Goal: Task Accomplishment & Management: Manage account settings

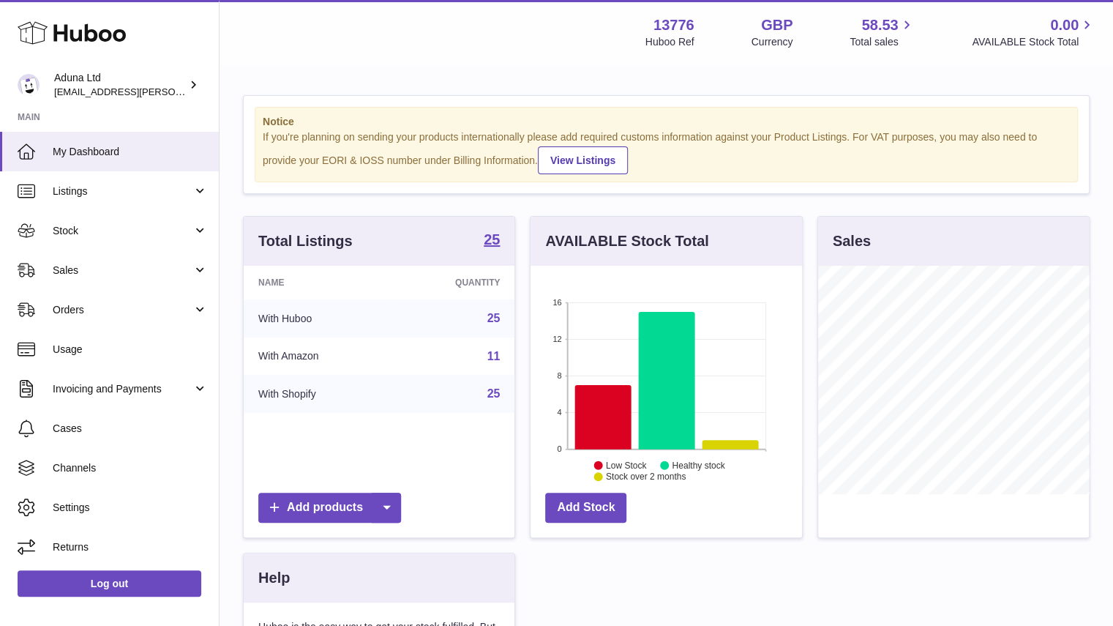
scroll to position [228, 271]
click at [165, 270] on span "Sales" at bounding box center [123, 270] width 140 height 14
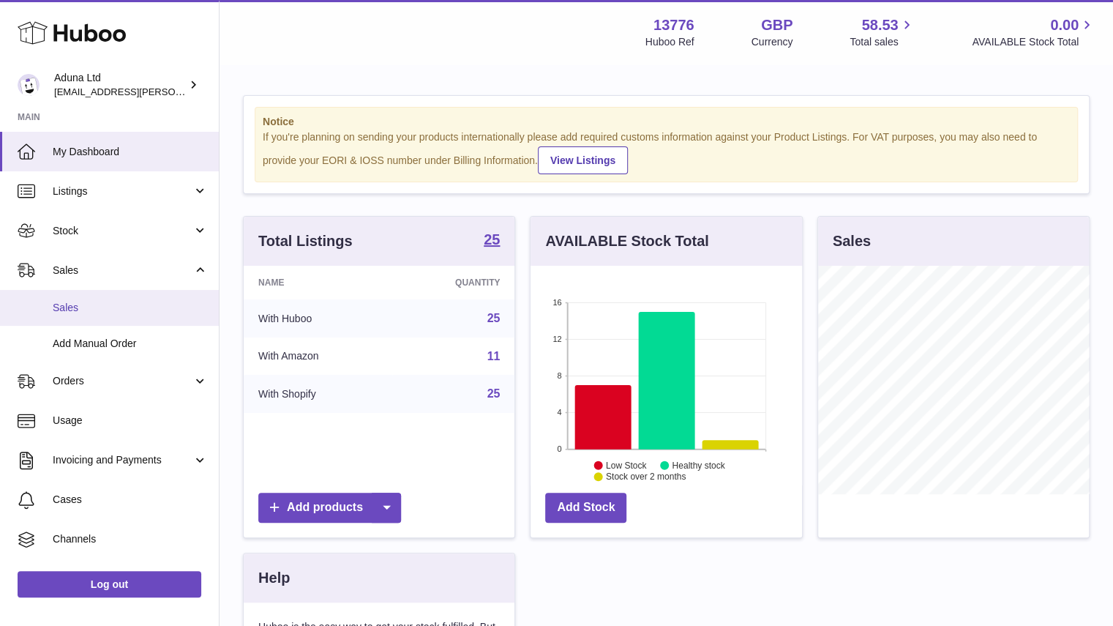
click at [177, 312] on span "Sales" at bounding box center [130, 308] width 155 height 14
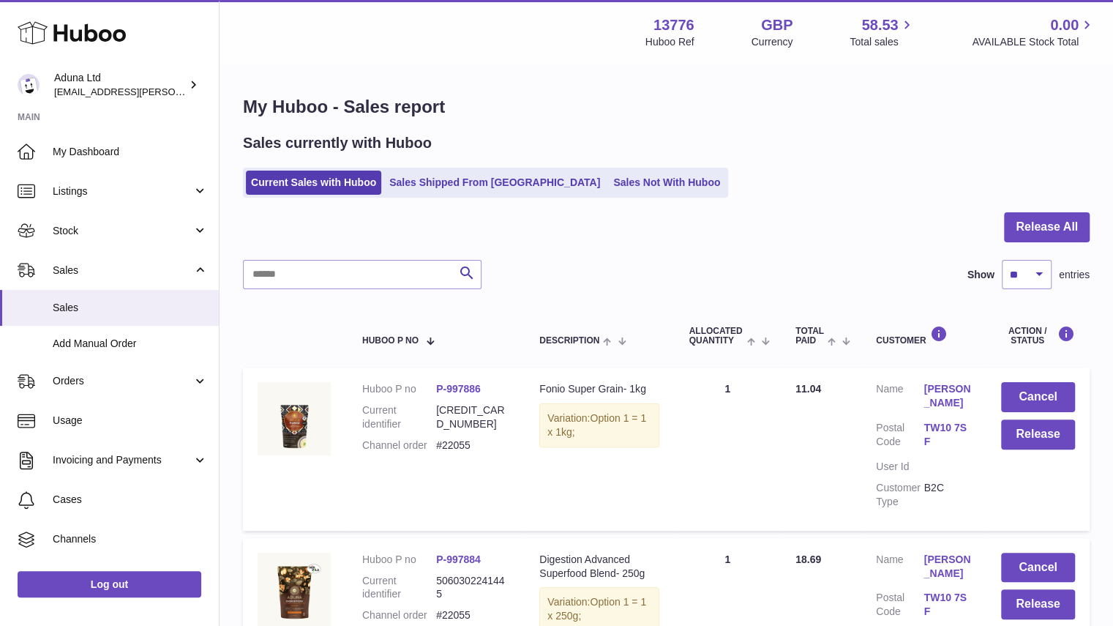
click at [559, 195] on ul "Current Sales with Huboo Sales Shipped From [GEOGRAPHIC_DATA] Sales Not With Hu…" at bounding box center [485, 183] width 485 height 30
click at [608, 181] on link "Sales Not With Huboo" at bounding box center [666, 182] width 117 height 24
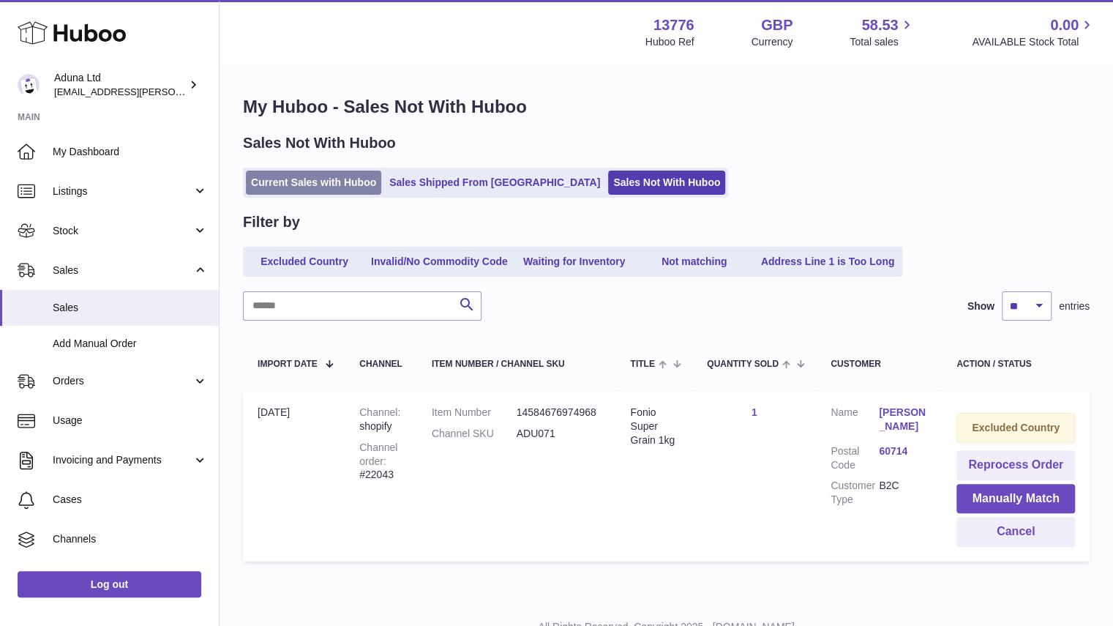
click at [338, 180] on link "Current Sales with Huboo" at bounding box center [313, 182] width 135 height 24
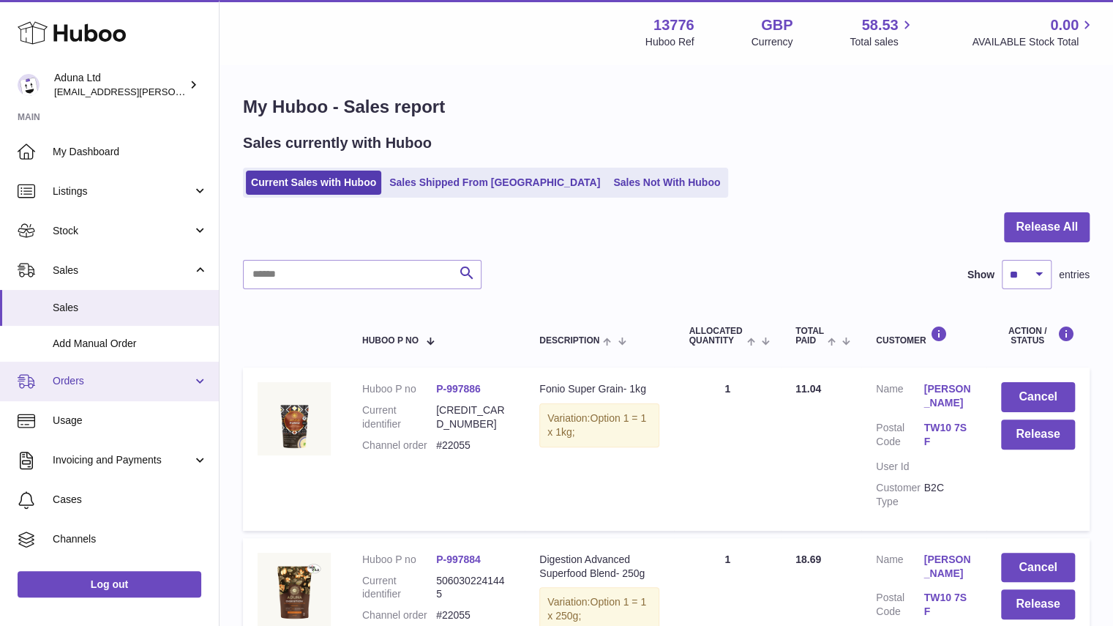
click at [184, 383] on span "Orders" at bounding box center [123, 381] width 140 height 14
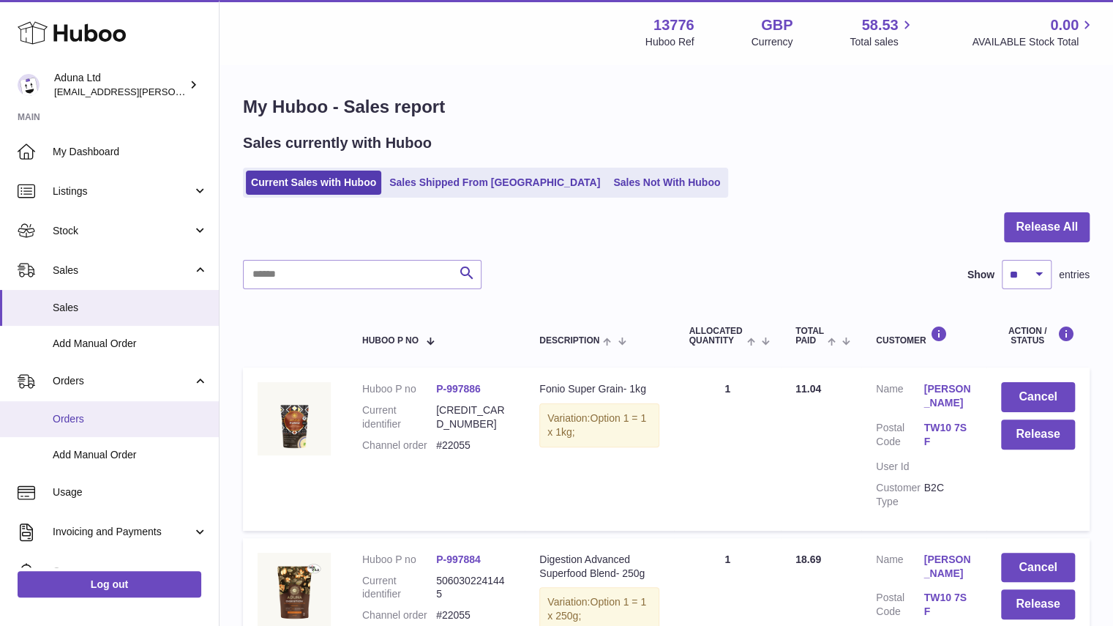
click at [160, 416] on span "Orders" at bounding box center [130, 419] width 155 height 14
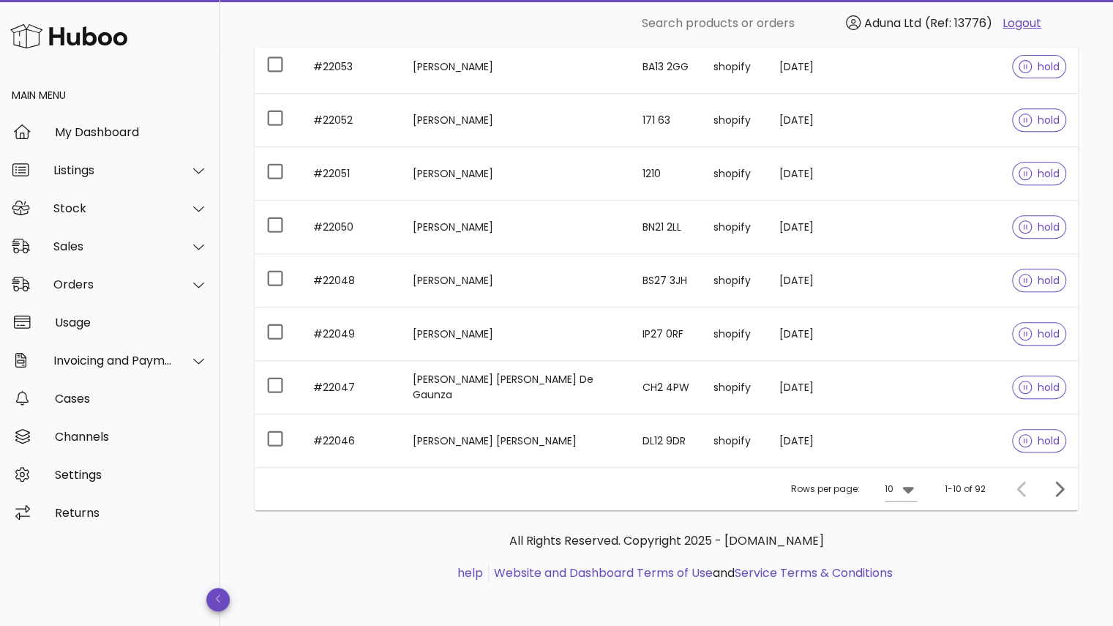
scroll to position [329, 0]
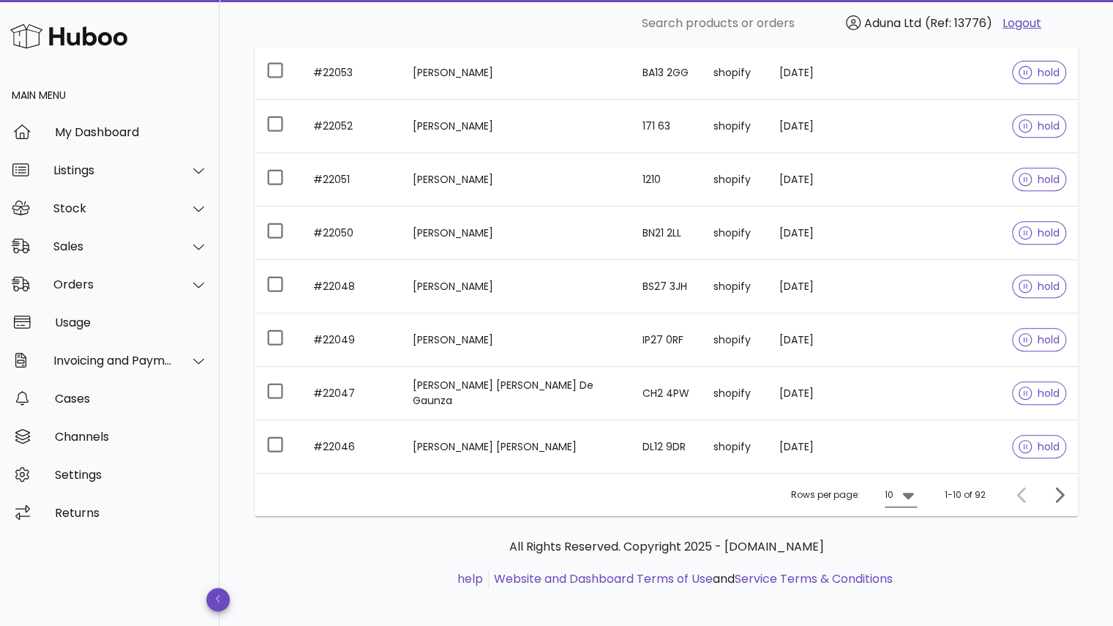
click at [904, 492] on icon at bounding box center [907, 495] width 11 height 7
click at [904, 567] on div "50" at bounding box center [905, 573] width 15 height 14
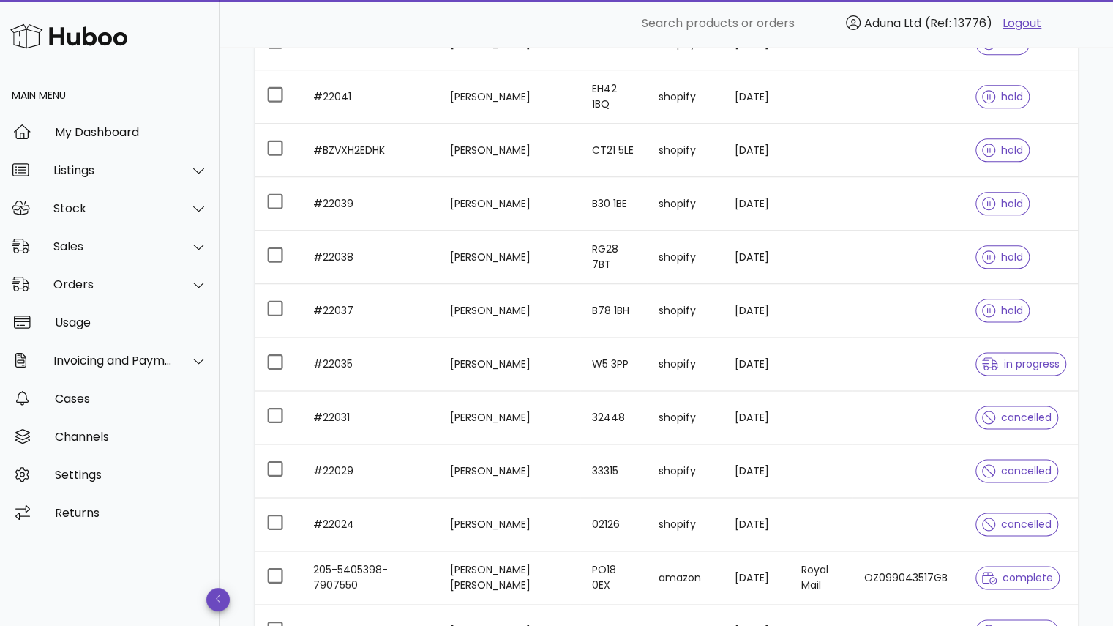
scroll to position [930, 0]
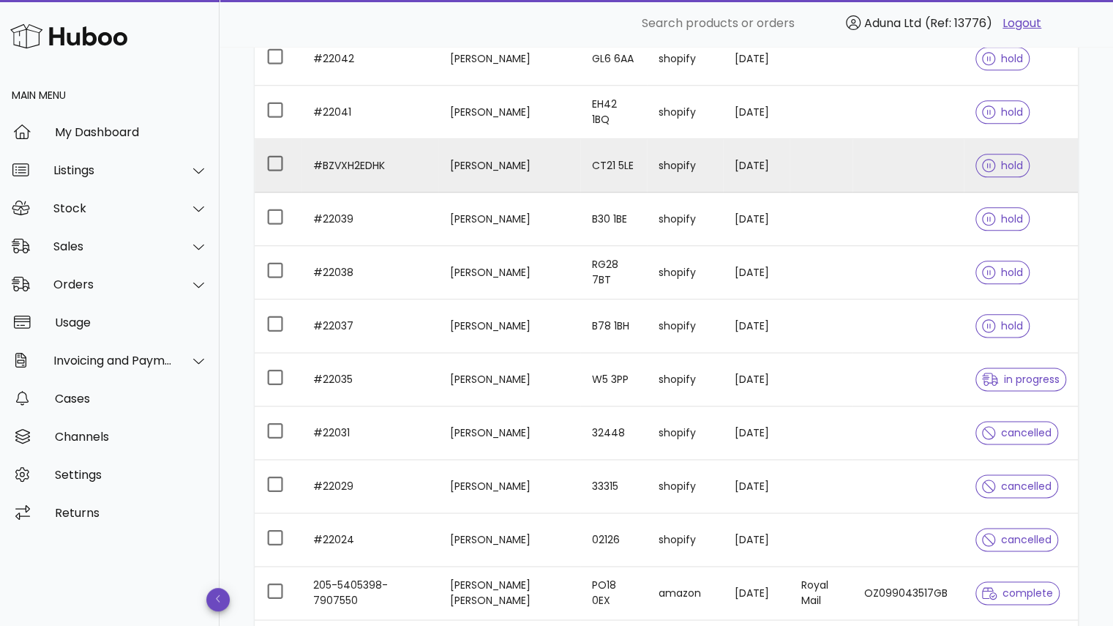
click at [263, 168] on td at bounding box center [278, 165] width 47 height 53
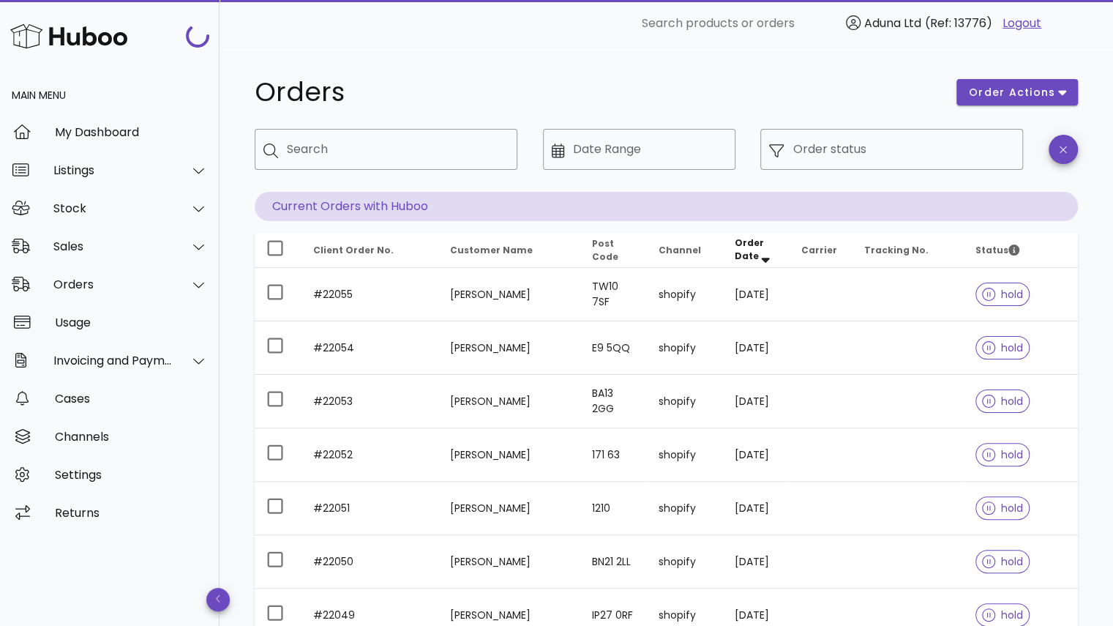
scroll to position [930, 0]
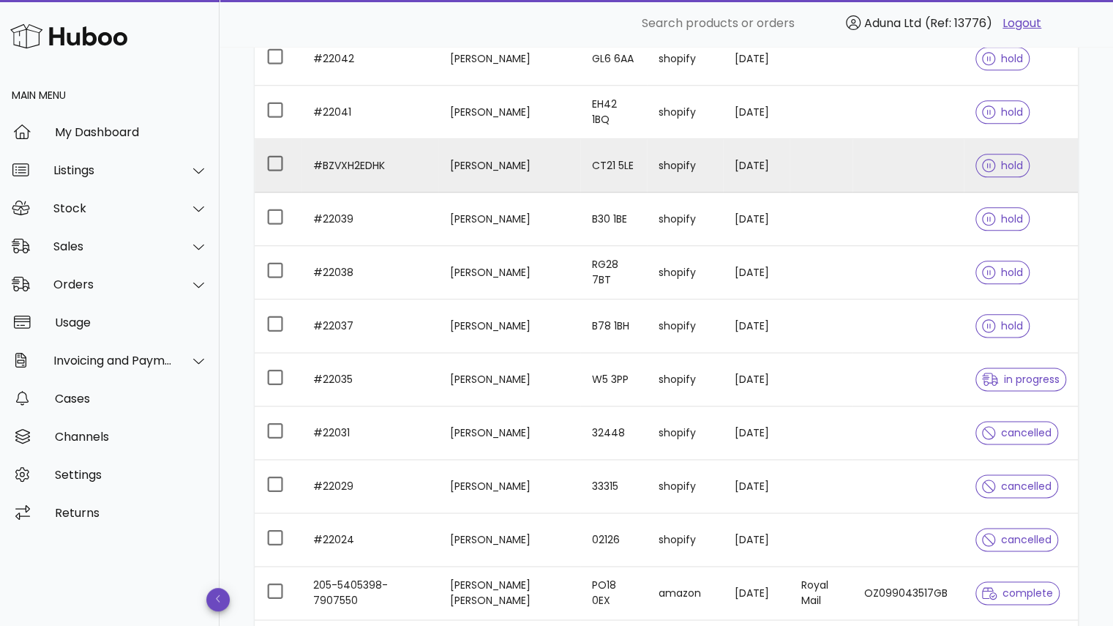
click at [498, 156] on td "Heather Leahy" at bounding box center [509, 165] width 142 height 53
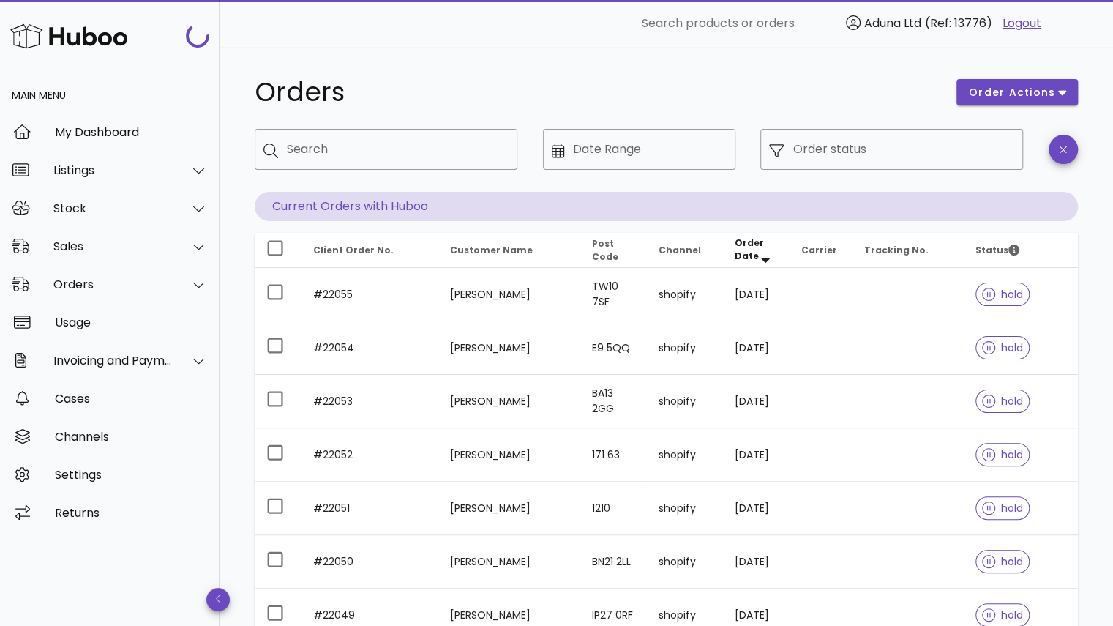
scroll to position [930, 0]
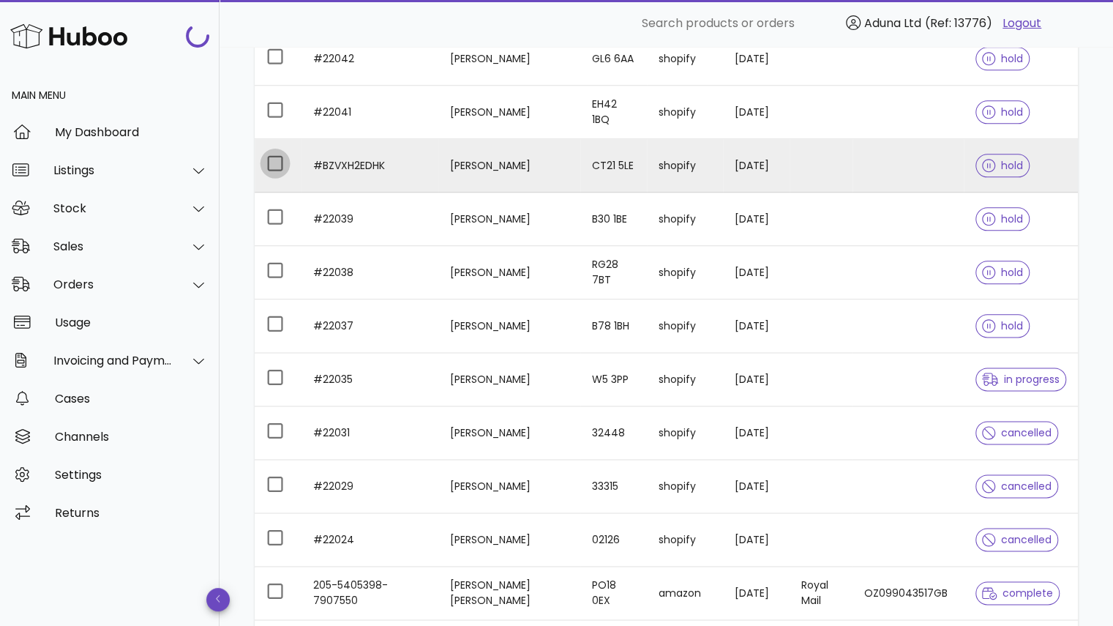
click at [274, 165] on div at bounding box center [275, 163] width 25 height 25
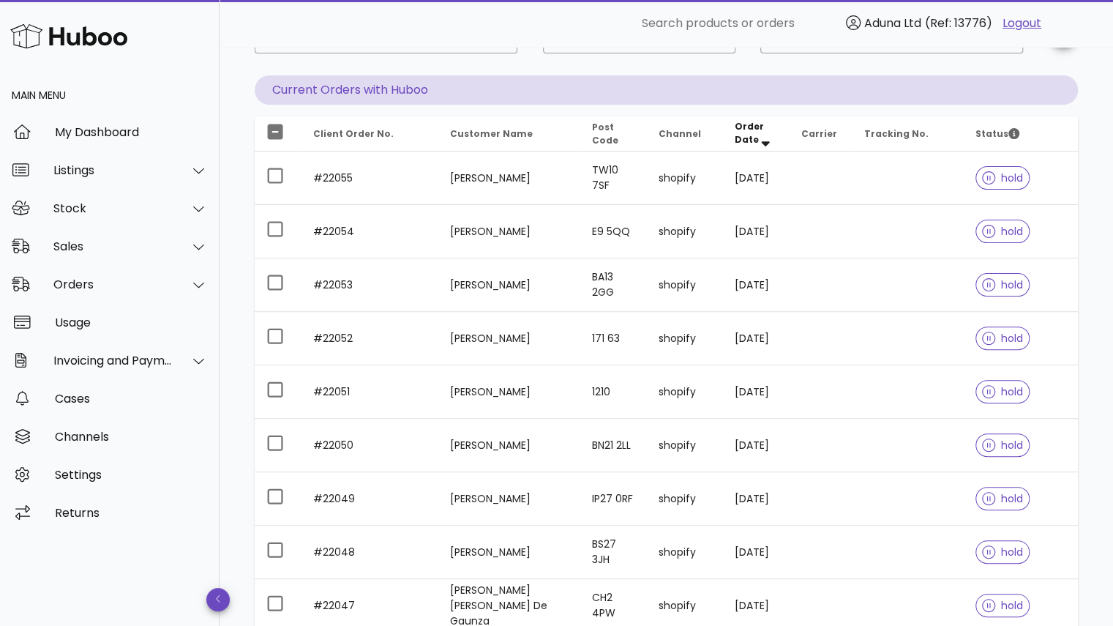
scroll to position [0, 0]
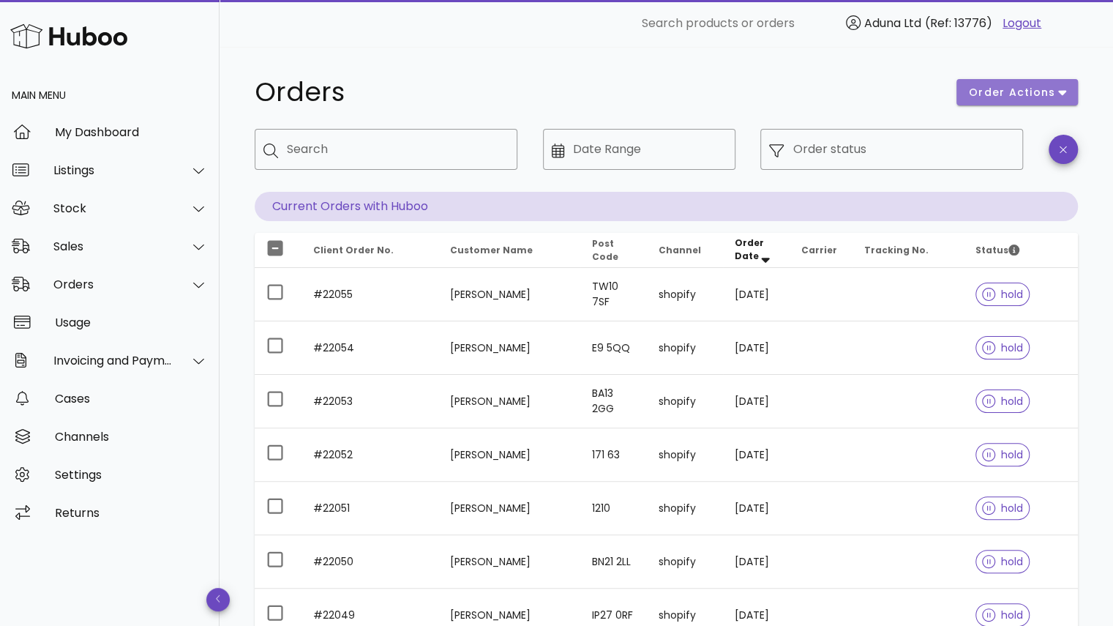
click at [1039, 93] on span "order actions" at bounding box center [1012, 92] width 88 height 15
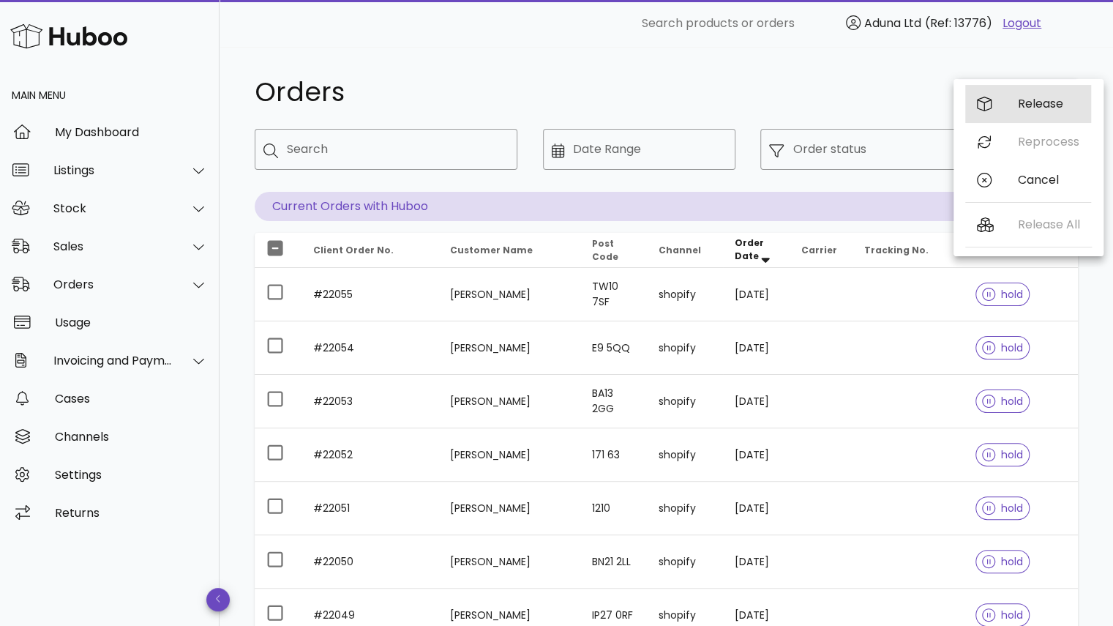
click at [1037, 108] on div "Release" at bounding box center [1048, 104] width 61 height 14
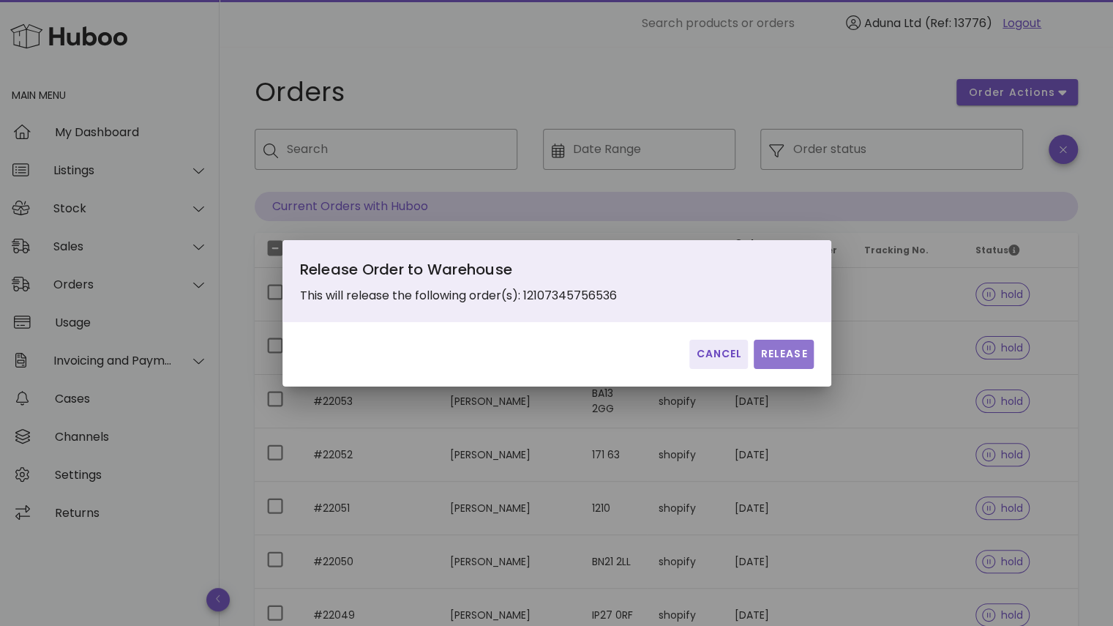
click at [794, 347] on span "Release" at bounding box center [783, 353] width 48 height 15
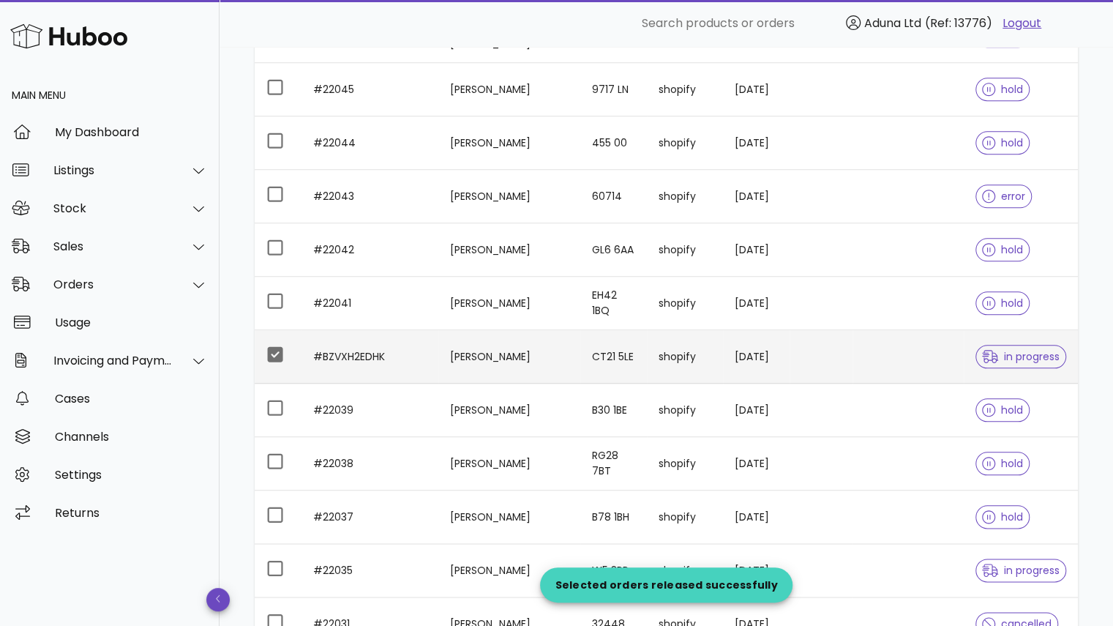
scroll to position [737, 0]
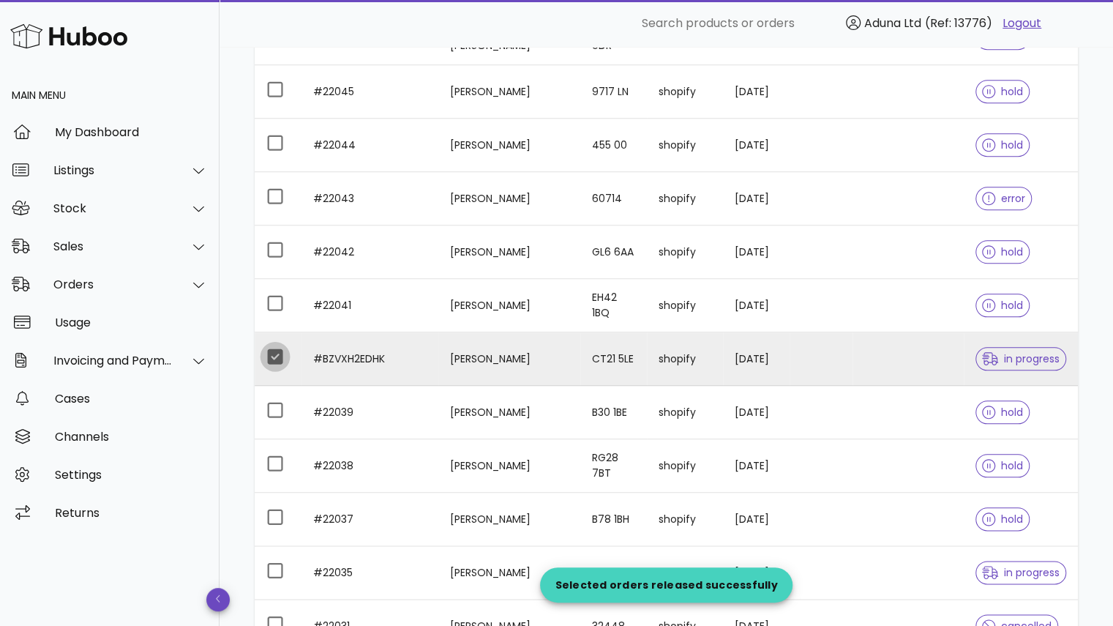
click at [275, 352] on div at bounding box center [275, 356] width 25 height 25
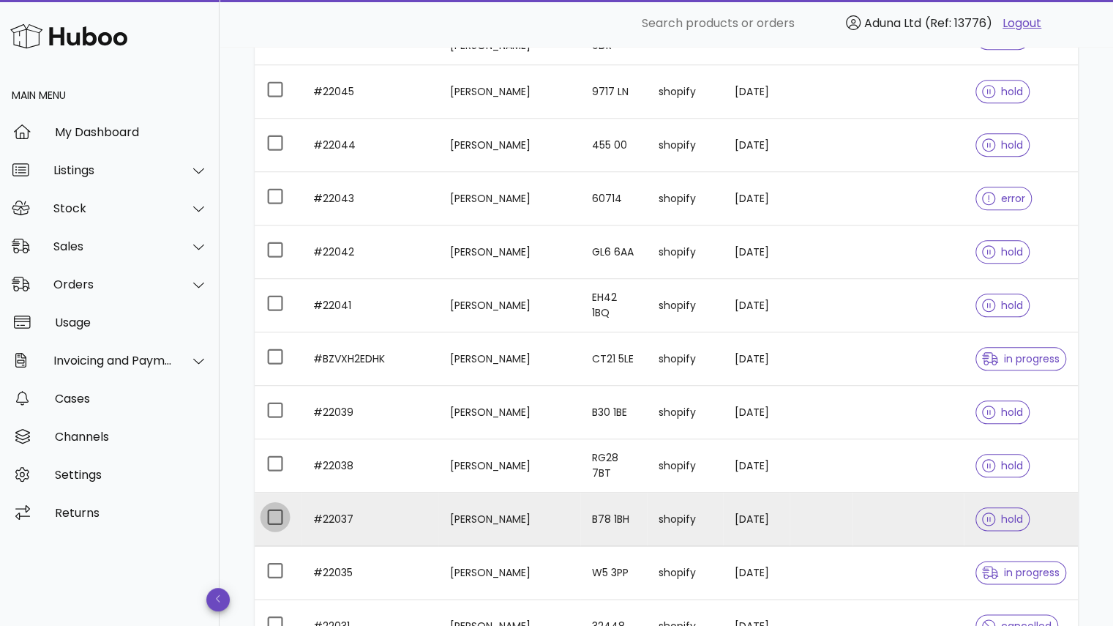
click at [272, 510] on div at bounding box center [275, 516] width 25 height 25
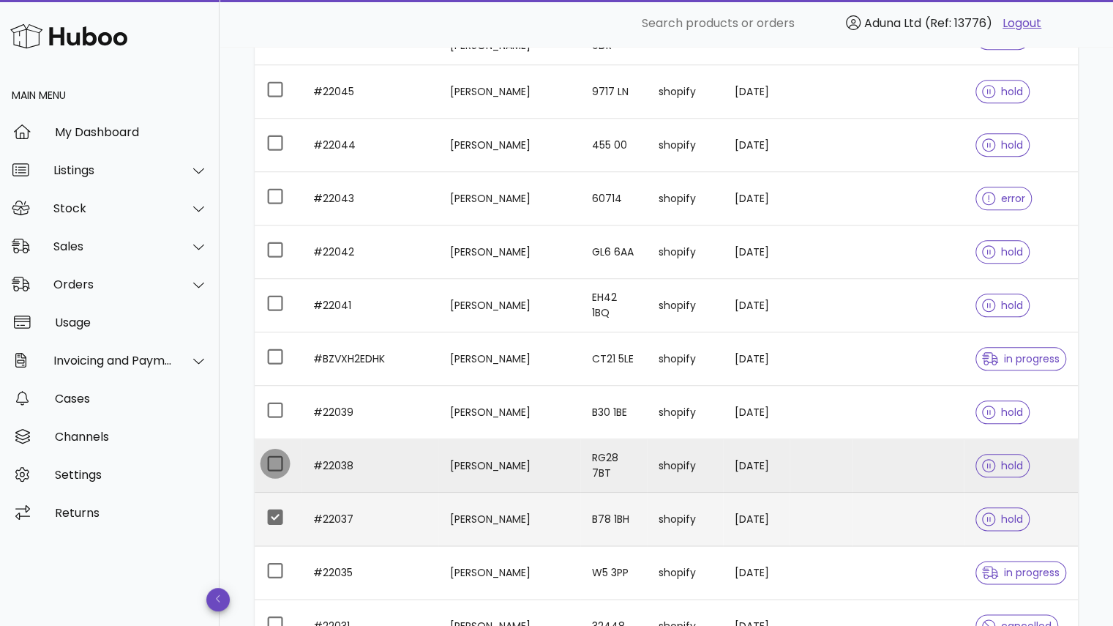
click at [271, 459] on div at bounding box center [275, 463] width 25 height 25
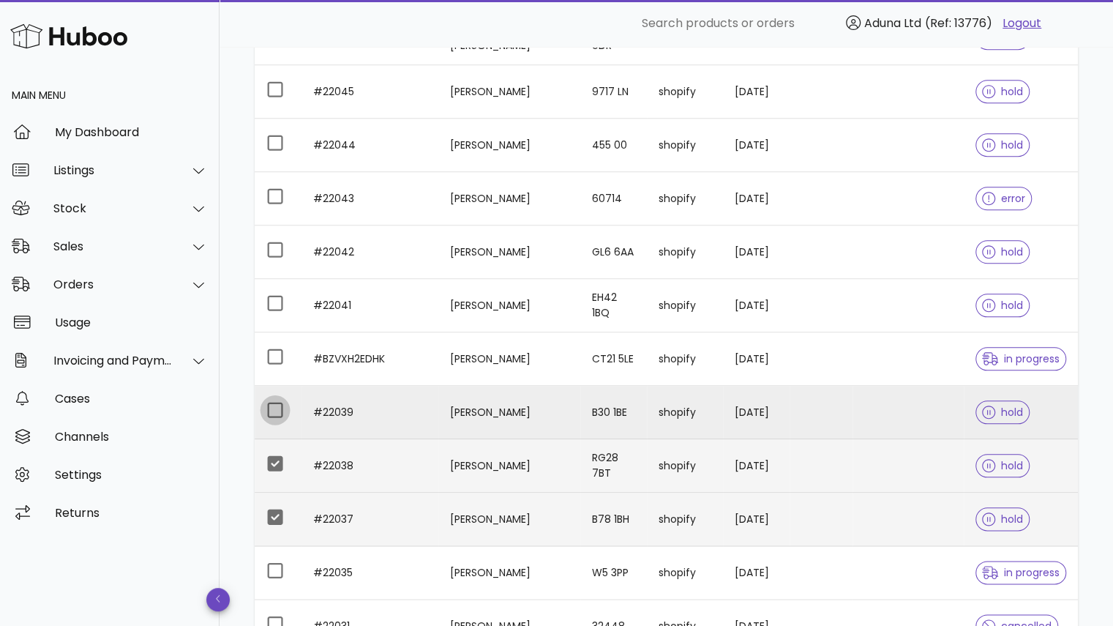
click at [275, 398] on div at bounding box center [275, 409] width 25 height 25
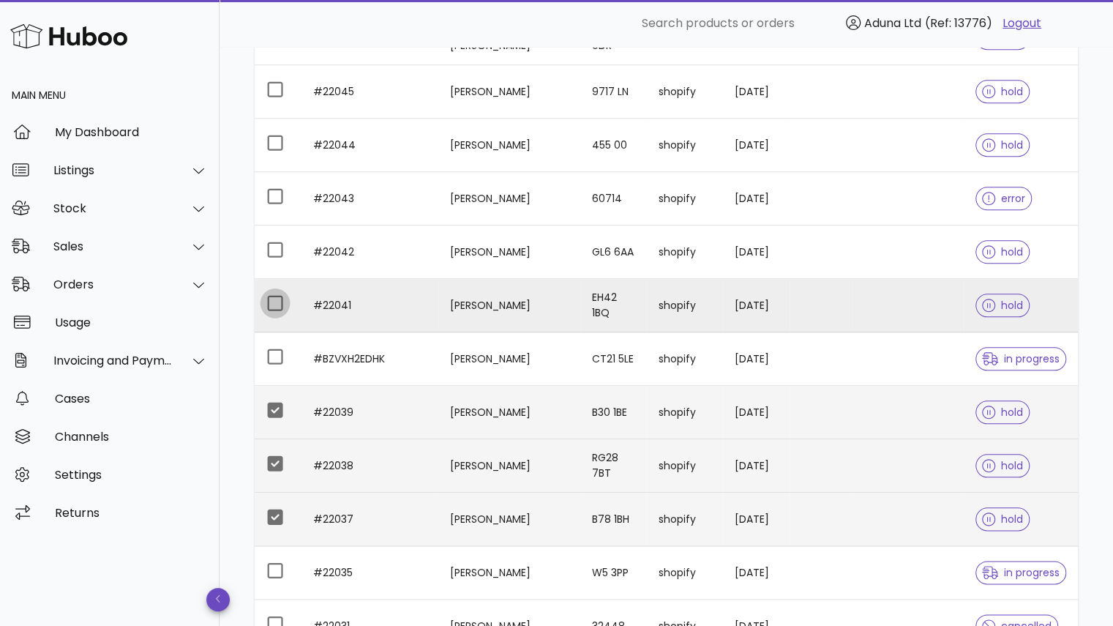
click at [275, 296] on div at bounding box center [275, 302] width 25 height 25
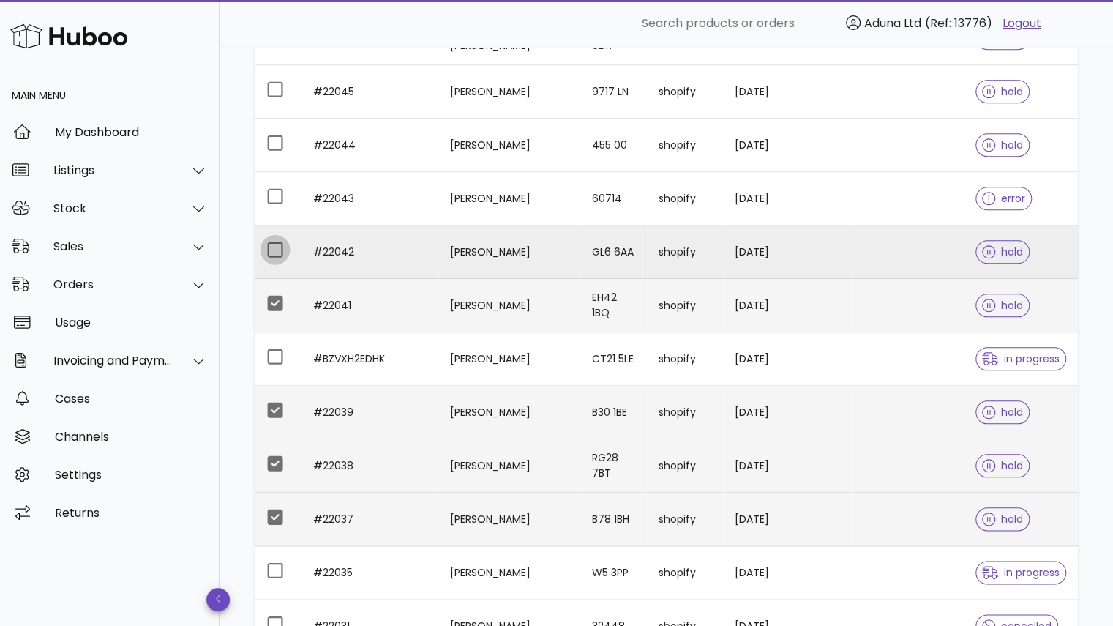
click at [274, 242] on div at bounding box center [275, 249] width 25 height 25
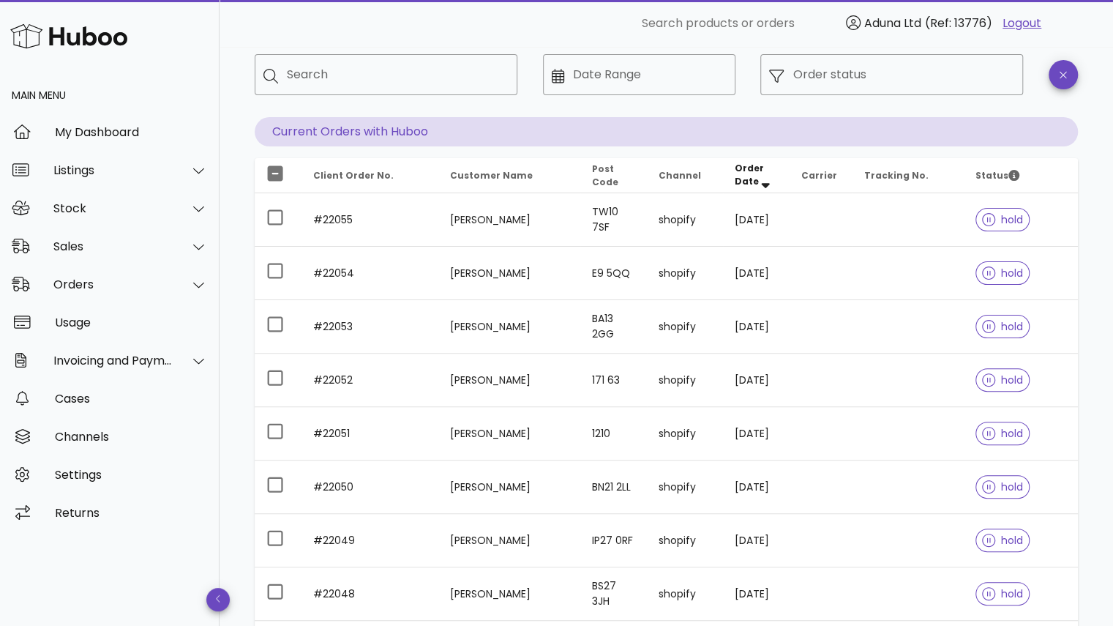
scroll to position [20, 0]
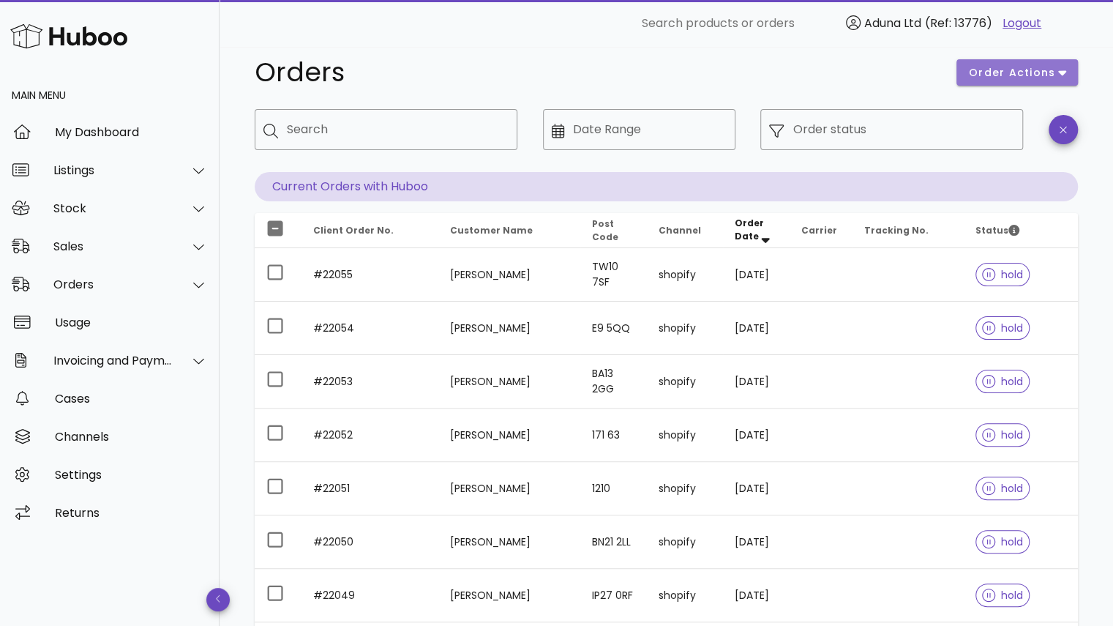
click at [1008, 67] on span "order actions" at bounding box center [1012, 72] width 88 height 15
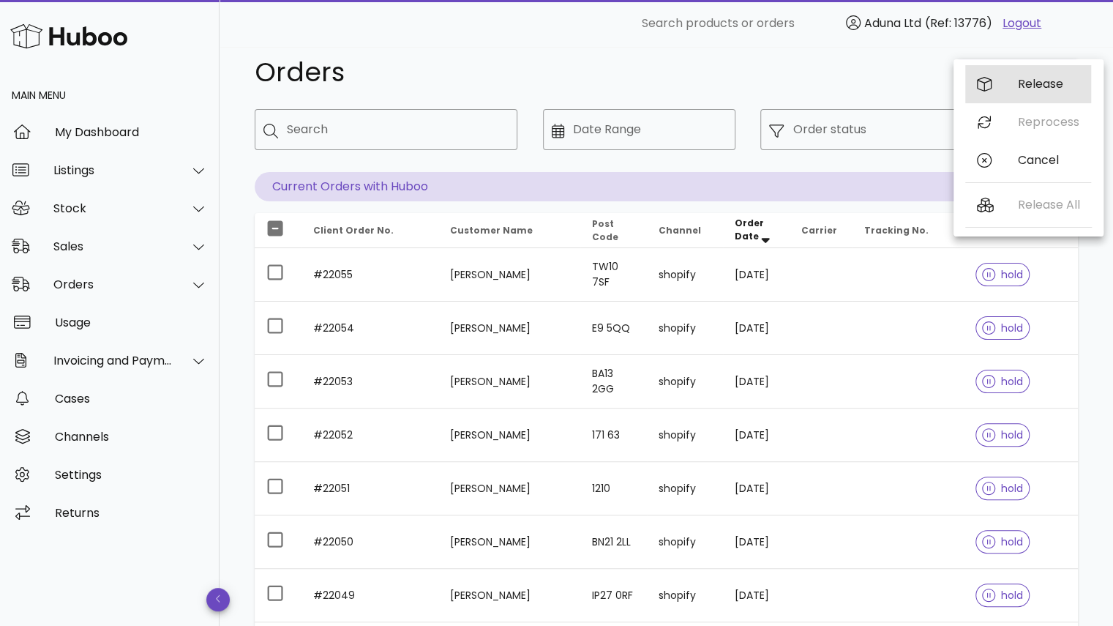
click at [1023, 83] on div "Release" at bounding box center [1048, 84] width 61 height 14
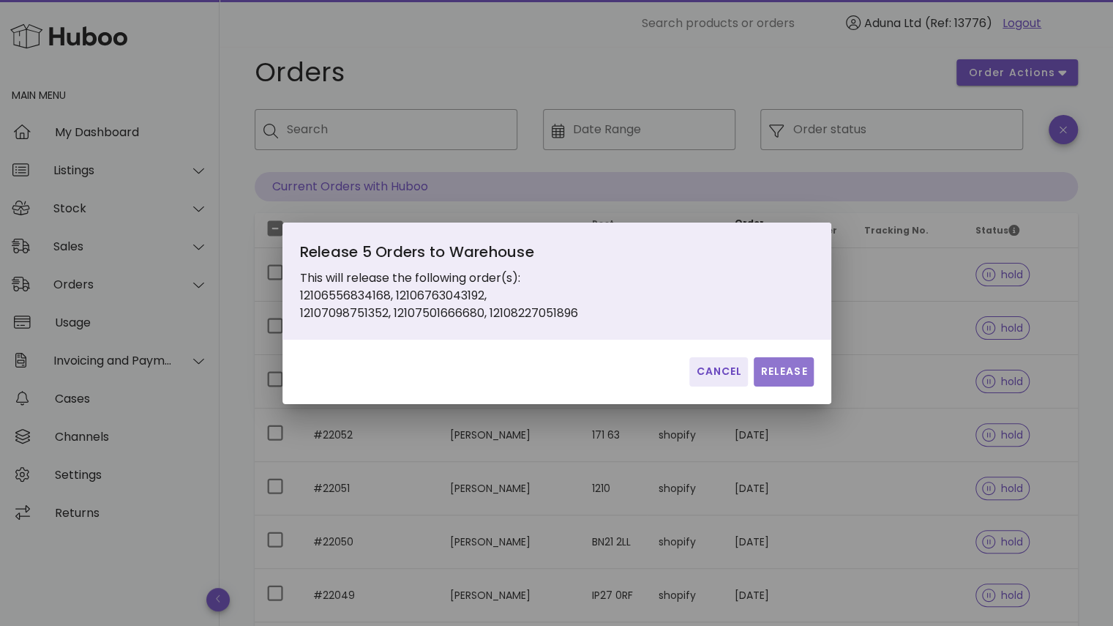
click at [790, 369] on span "Release" at bounding box center [783, 371] width 48 height 15
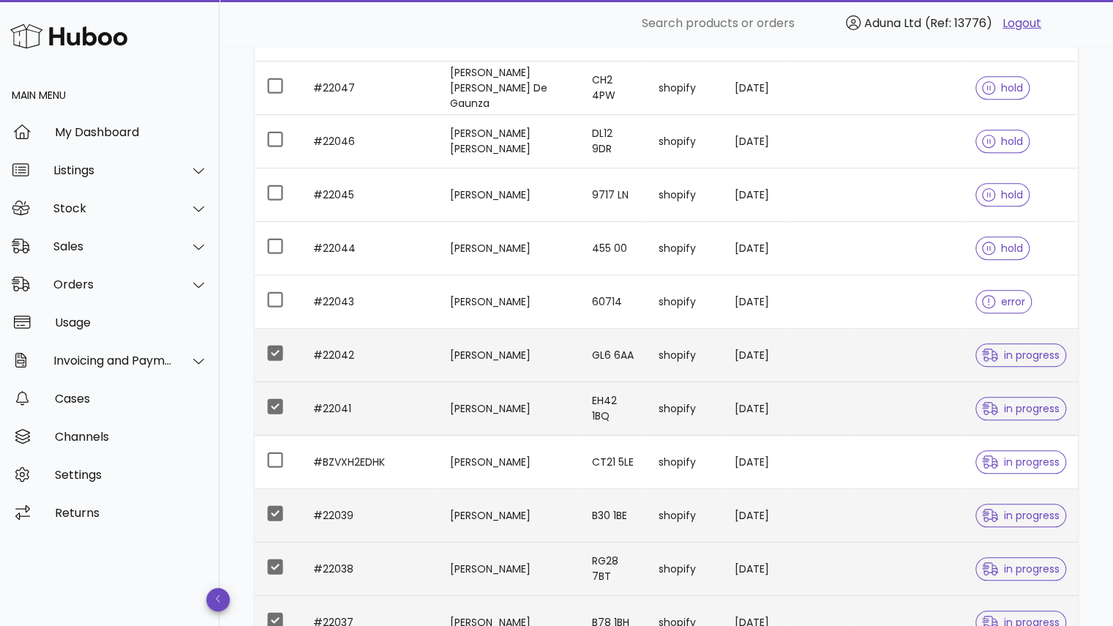
scroll to position [637, 0]
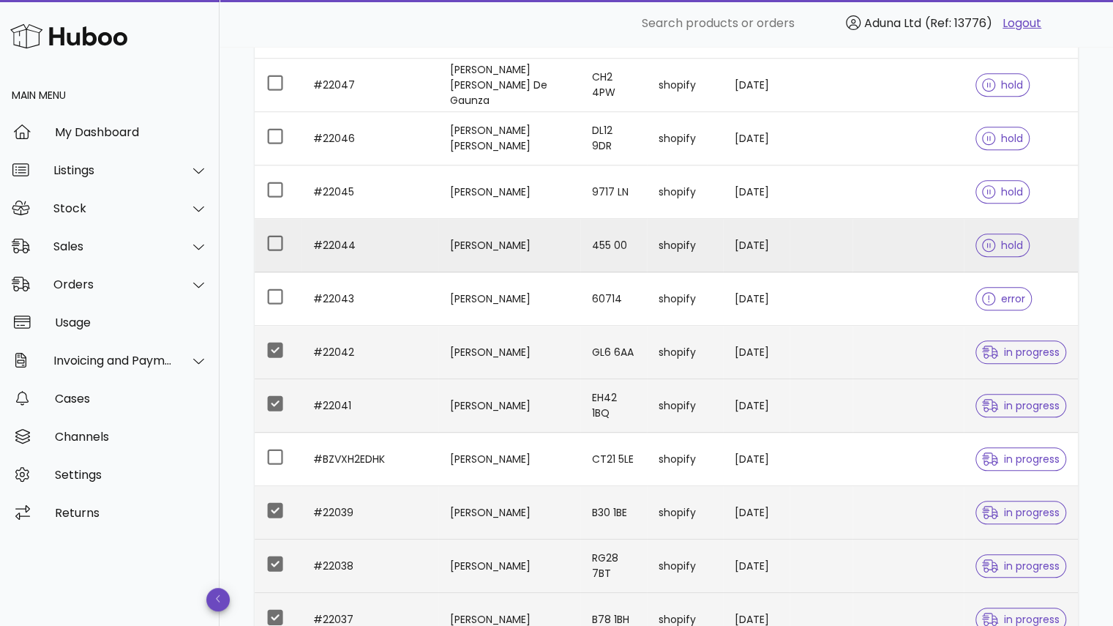
click at [418, 252] on td "#22044" at bounding box center [369, 245] width 137 height 53
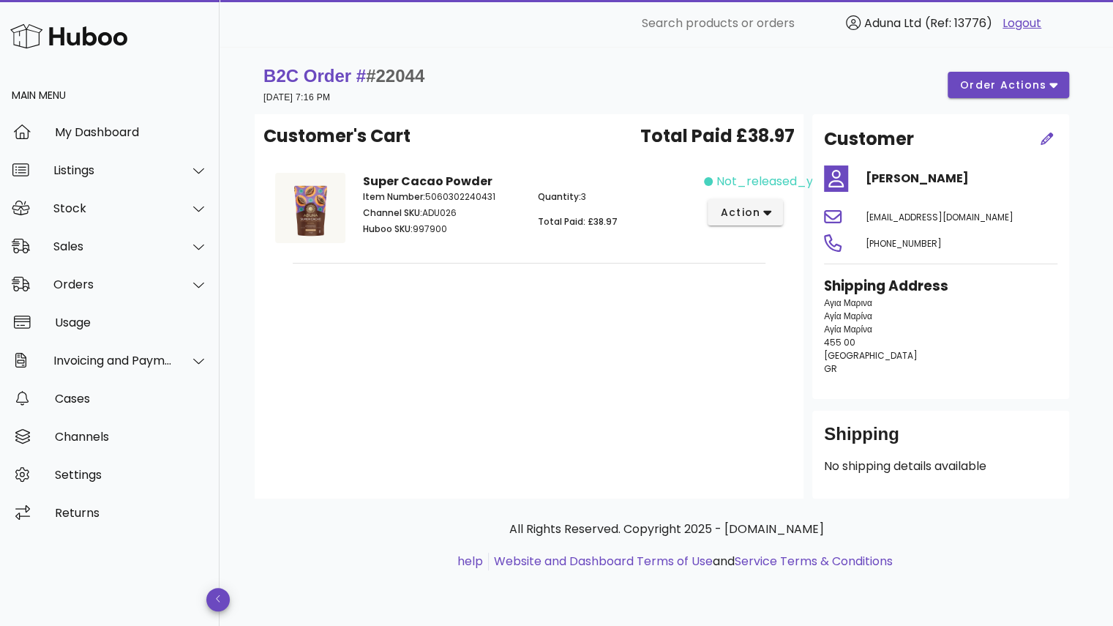
click at [418, 252] on div "Super Cacao Powder Item Number: 5060302240431 Channel SKU: ADU026 Huboo SKU: 99…" at bounding box center [529, 210] width 350 height 93
click at [1049, 135] on icon "button" at bounding box center [1046, 138] width 12 height 12
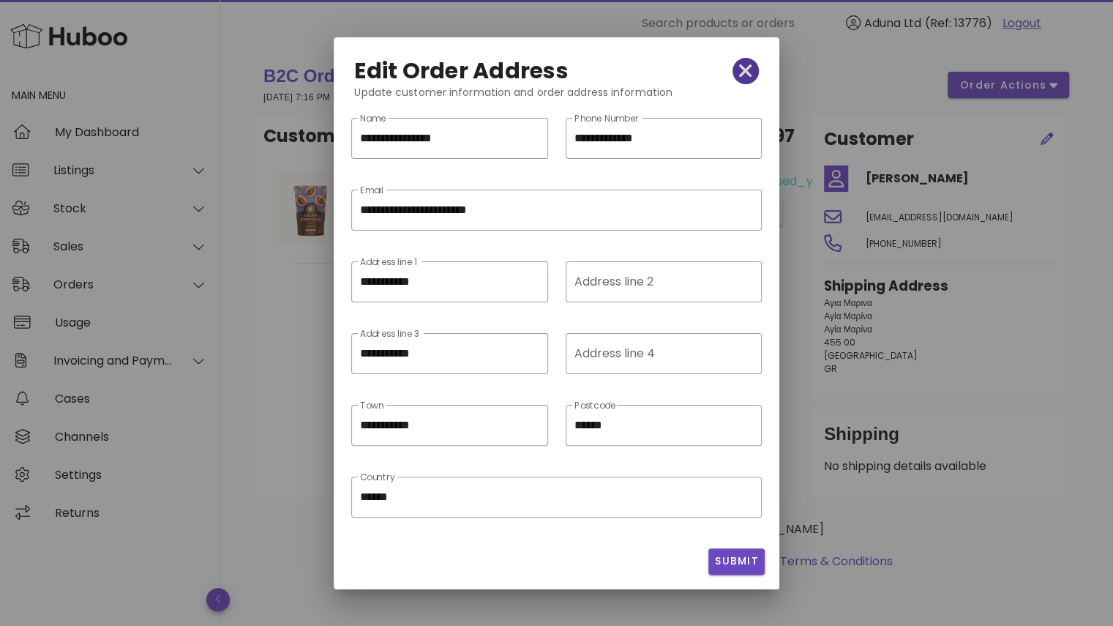
click at [743, 68] on icon "button" at bounding box center [745, 70] width 13 height 13
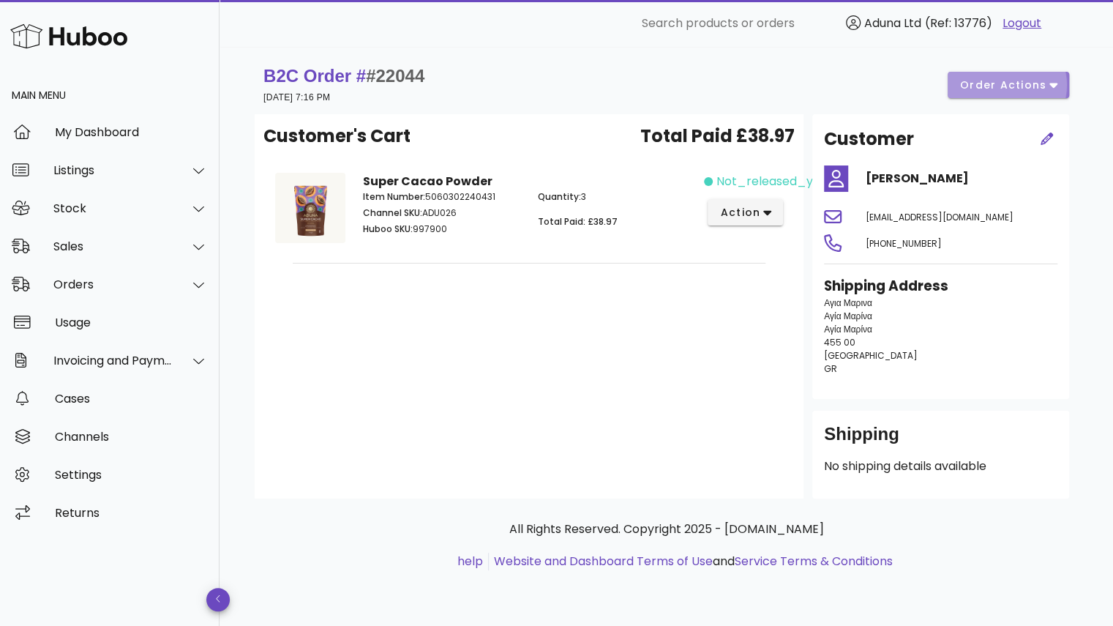
click at [1029, 89] on span "order actions" at bounding box center [1003, 85] width 88 height 15
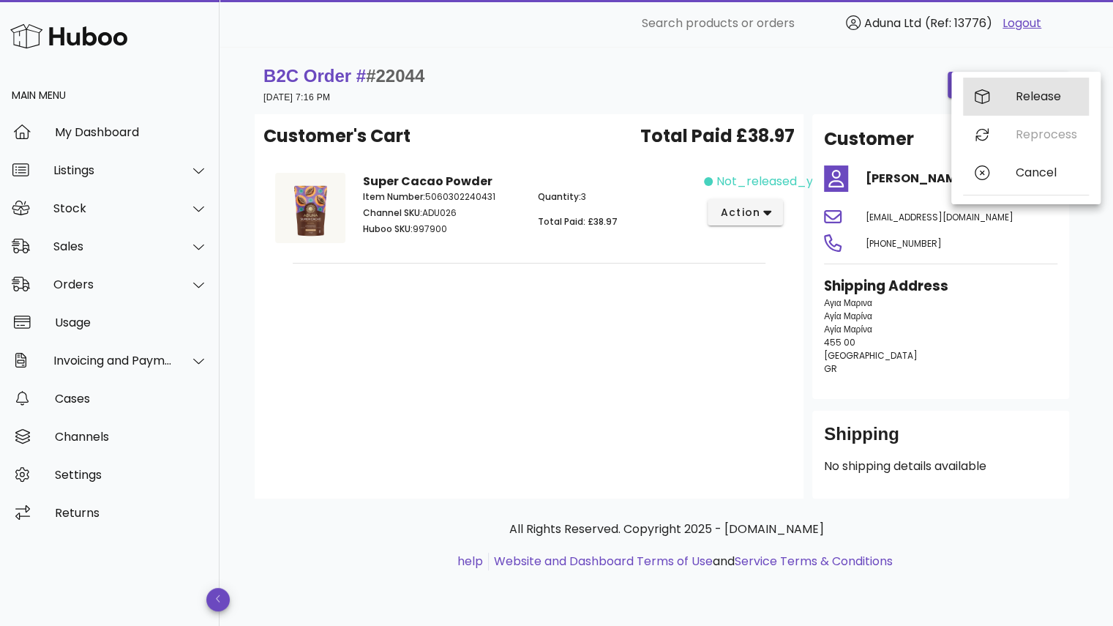
click at [1016, 106] on div "Release" at bounding box center [1026, 97] width 126 height 38
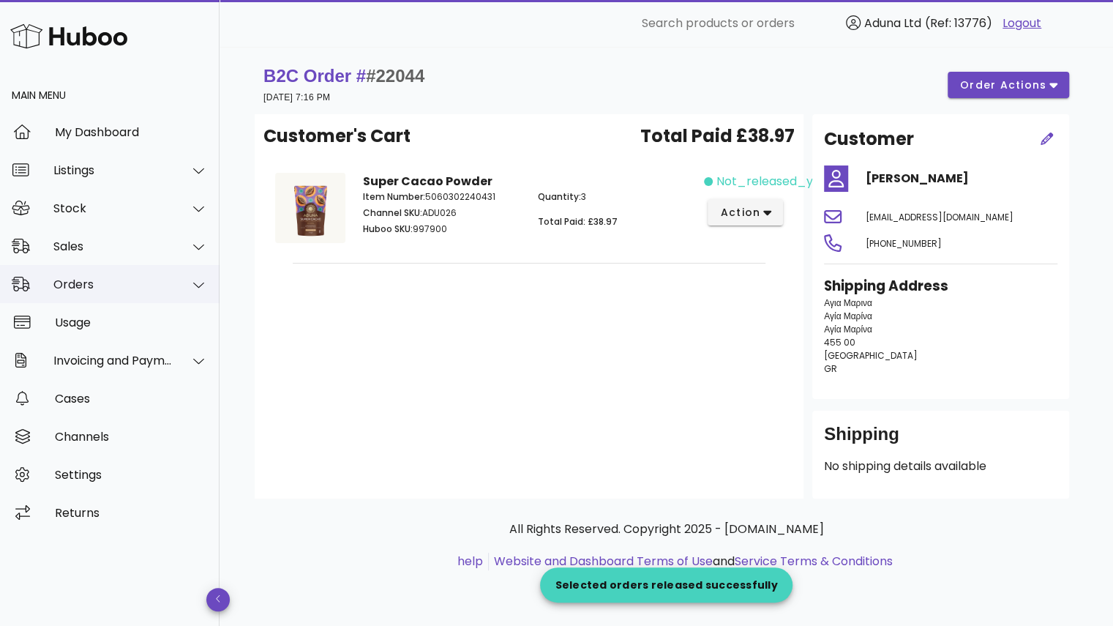
click at [179, 291] on div at bounding box center [190, 284] width 35 height 37
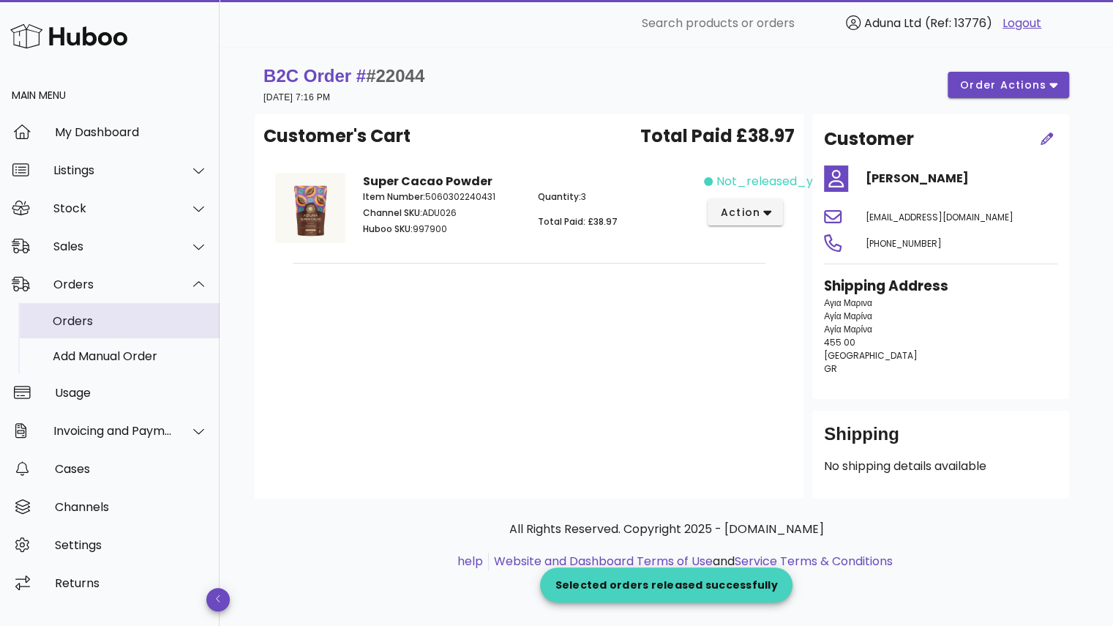
click at [153, 317] on div "Orders" at bounding box center [130, 321] width 155 height 14
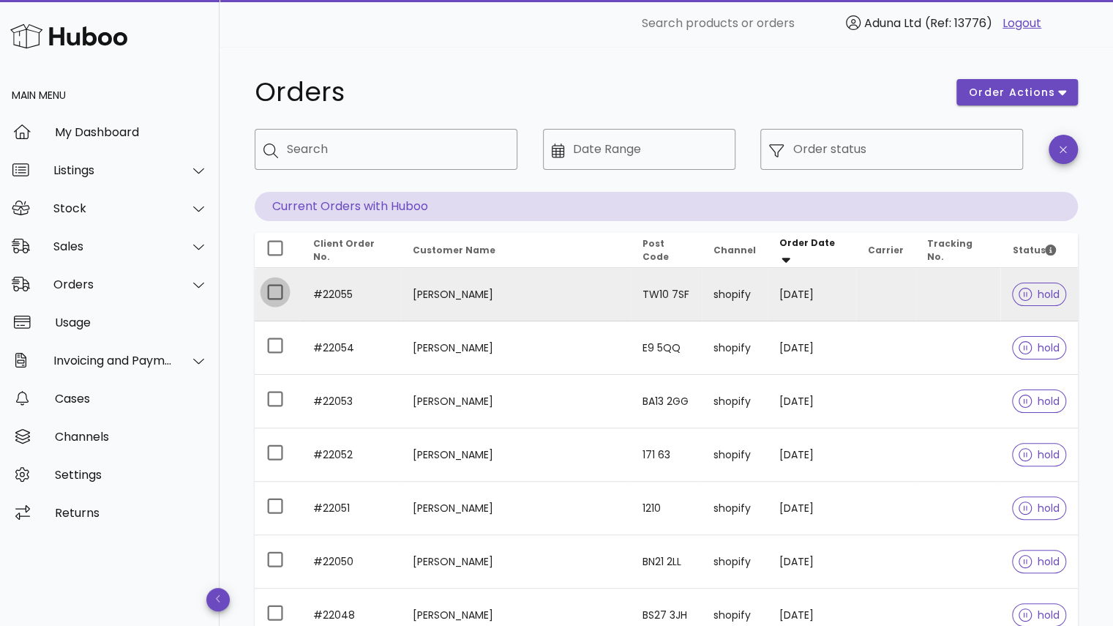
click at [277, 287] on div at bounding box center [275, 292] width 25 height 25
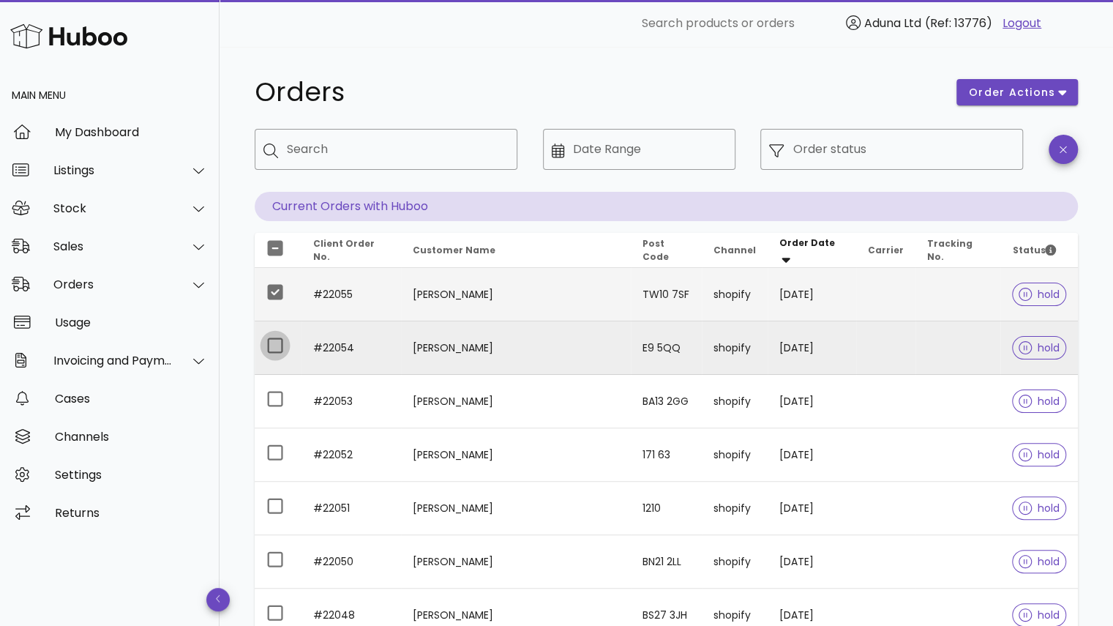
click at [276, 342] on div at bounding box center [275, 345] width 25 height 25
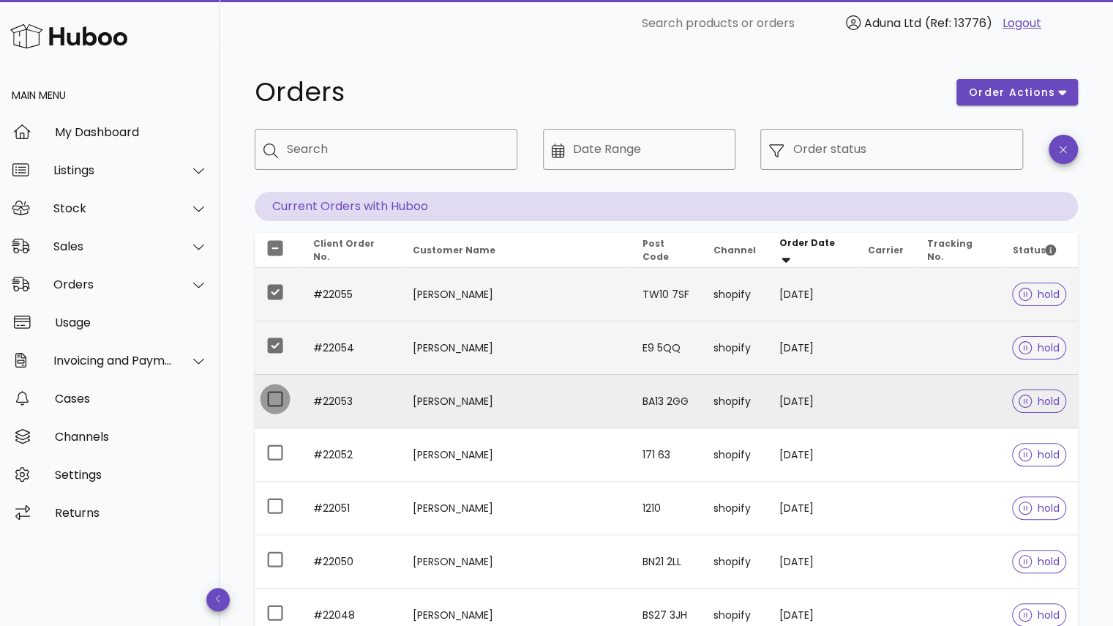
click at [277, 397] on div at bounding box center [275, 398] width 25 height 25
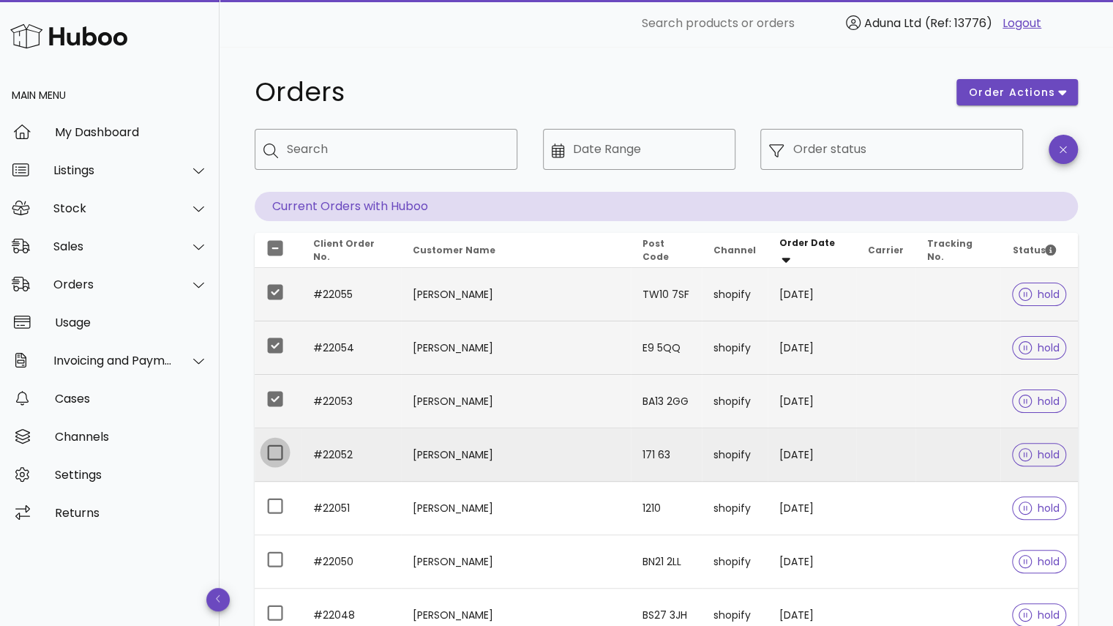
click at [270, 454] on div at bounding box center [275, 452] width 25 height 25
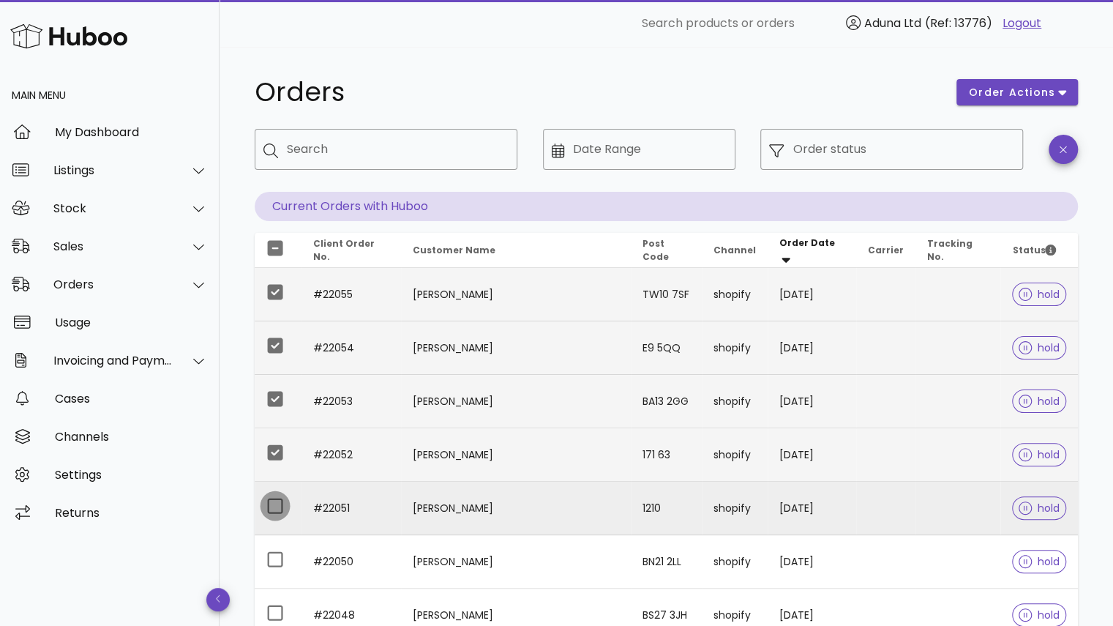
click at [272, 511] on div at bounding box center [275, 505] width 25 height 25
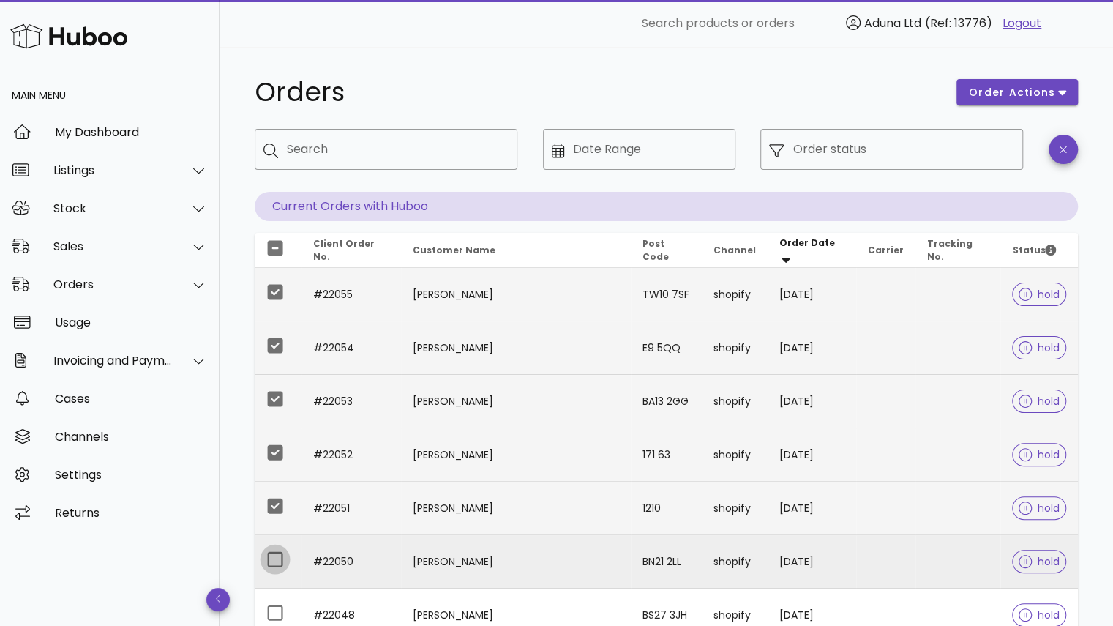
click at [277, 563] on div at bounding box center [275, 559] width 25 height 25
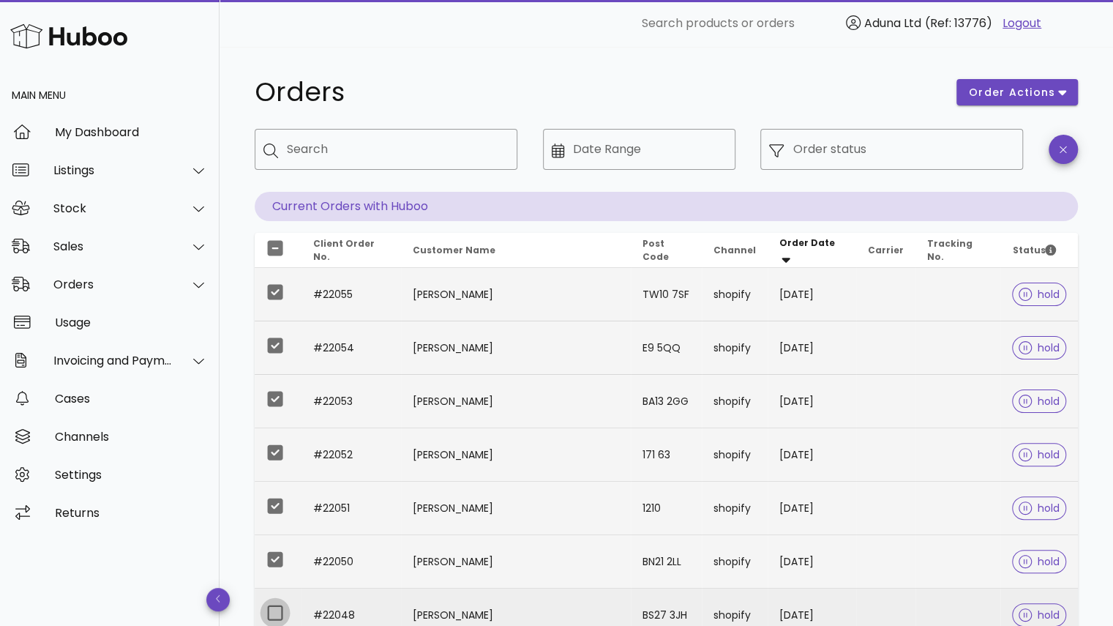
click at [277, 609] on div at bounding box center [275, 612] width 25 height 25
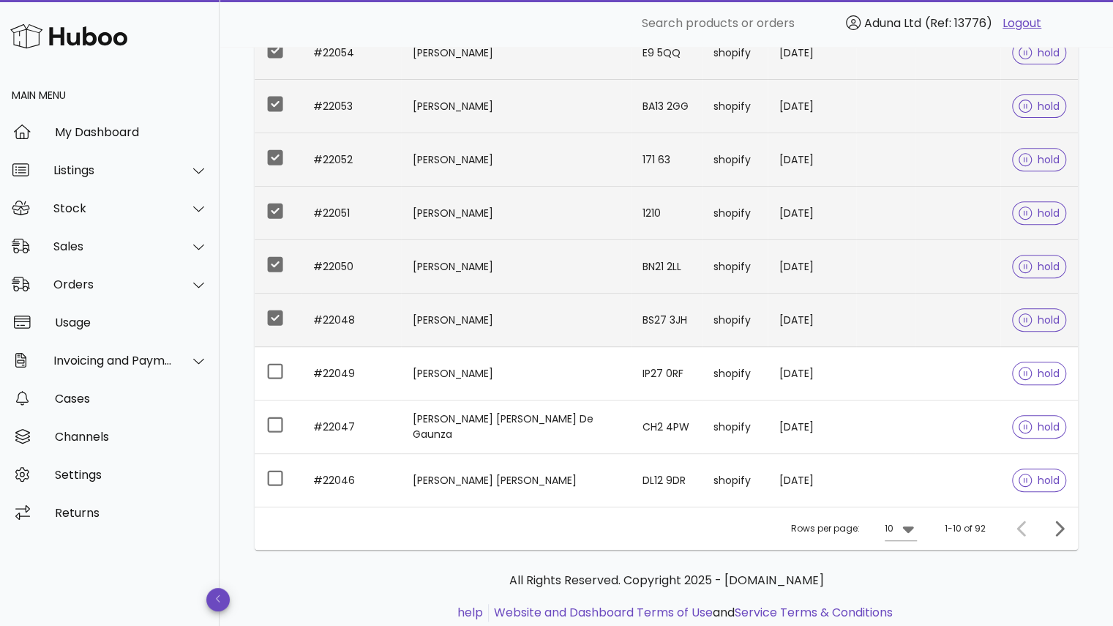
scroll to position [312, 0]
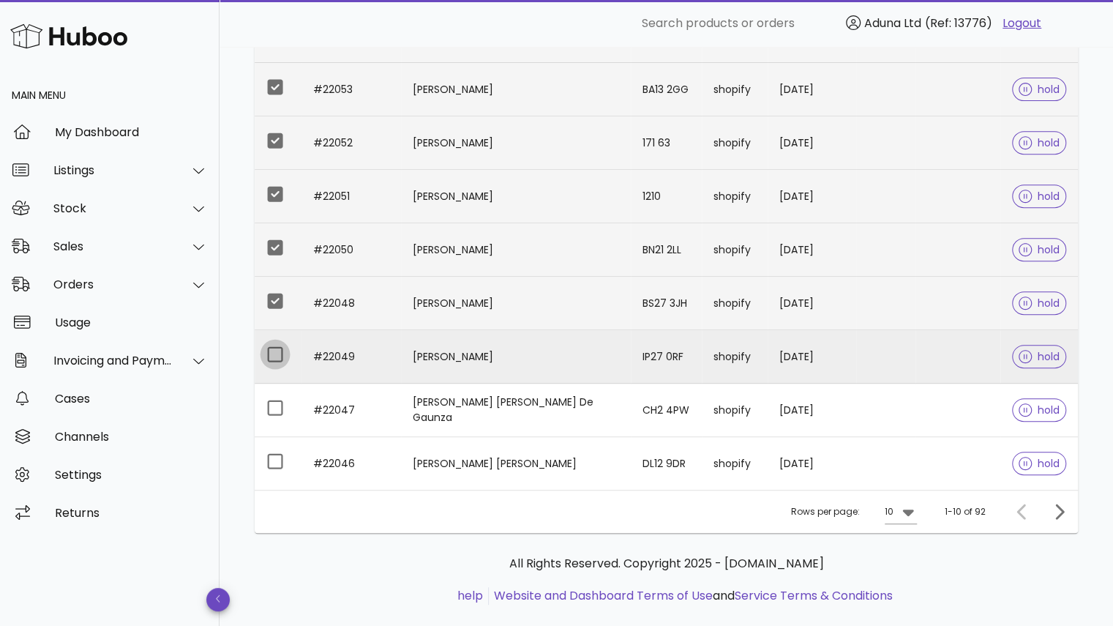
click at [268, 351] on div at bounding box center [275, 354] width 25 height 25
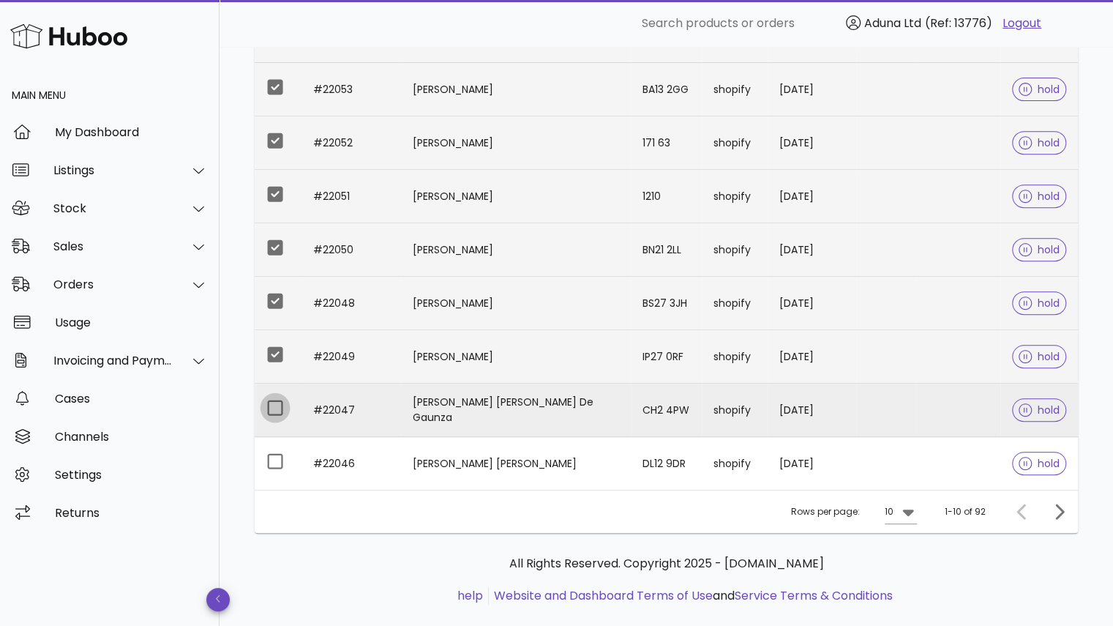
click at [271, 400] on div at bounding box center [275, 407] width 25 height 25
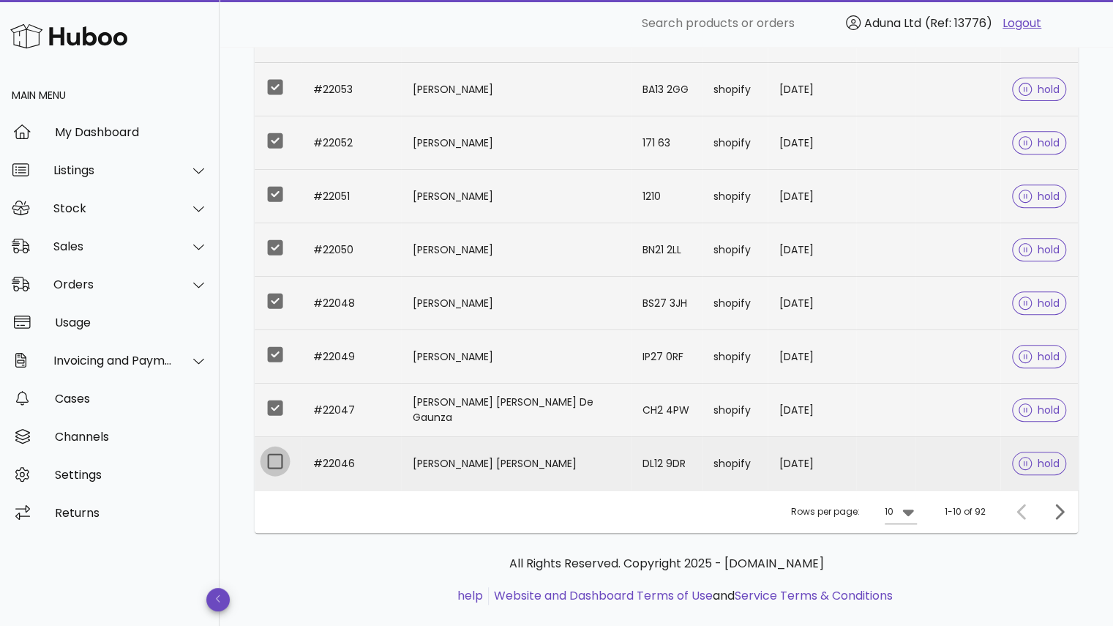
click at [272, 450] on div at bounding box center [275, 461] width 25 height 25
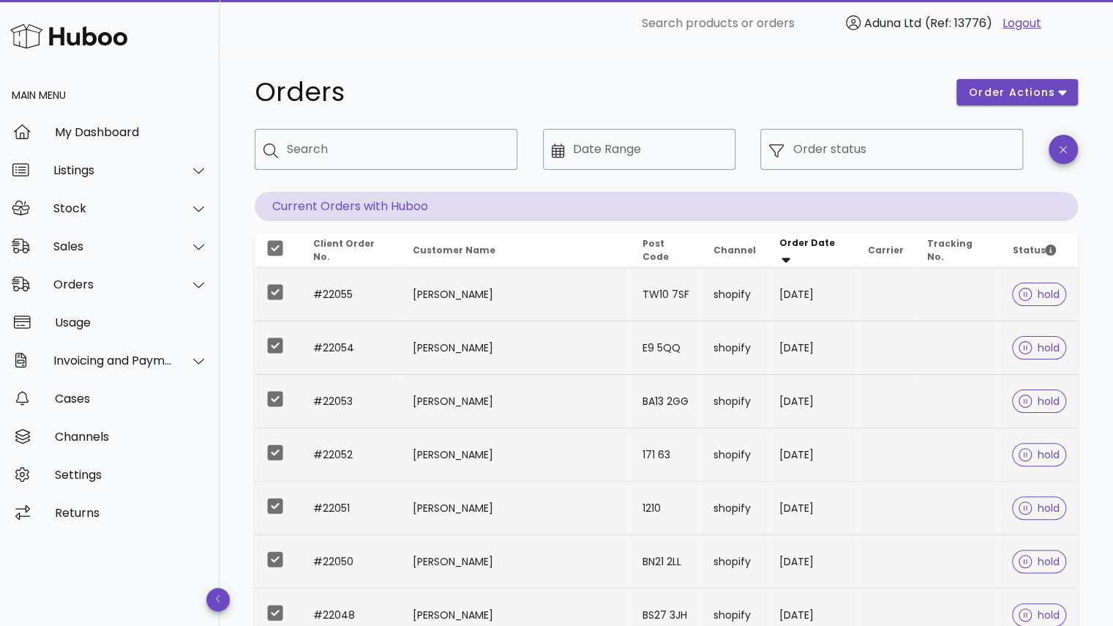
click at [1049, 74] on div "order actions" at bounding box center [1017, 92] width 139 height 44
click at [1039, 99] on span "order actions" at bounding box center [1012, 92] width 88 height 15
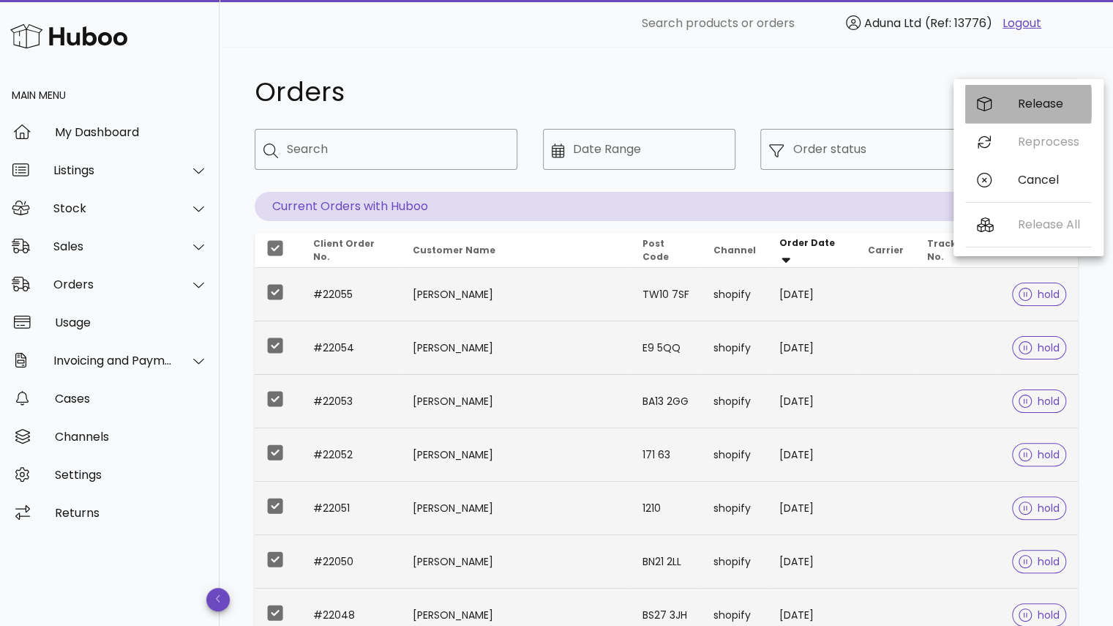
click at [1025, 100] on div "Release" at bounding box center [1048, 104] width 61 height 14
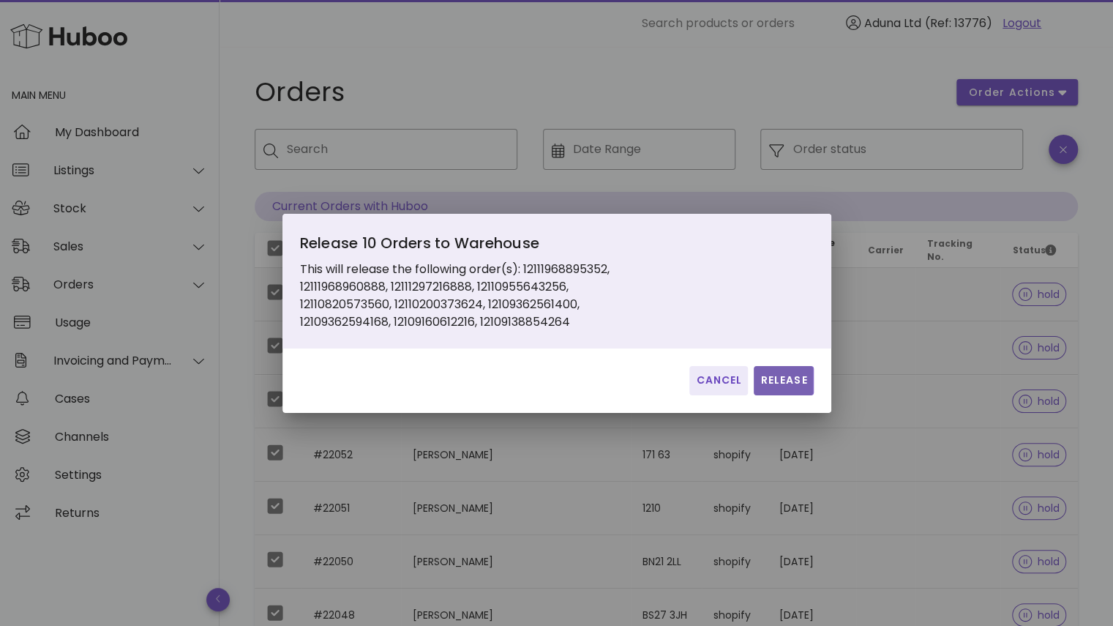
click at [787, 375] on span "Release" at bounding box center [783, 379] width 48 height 15
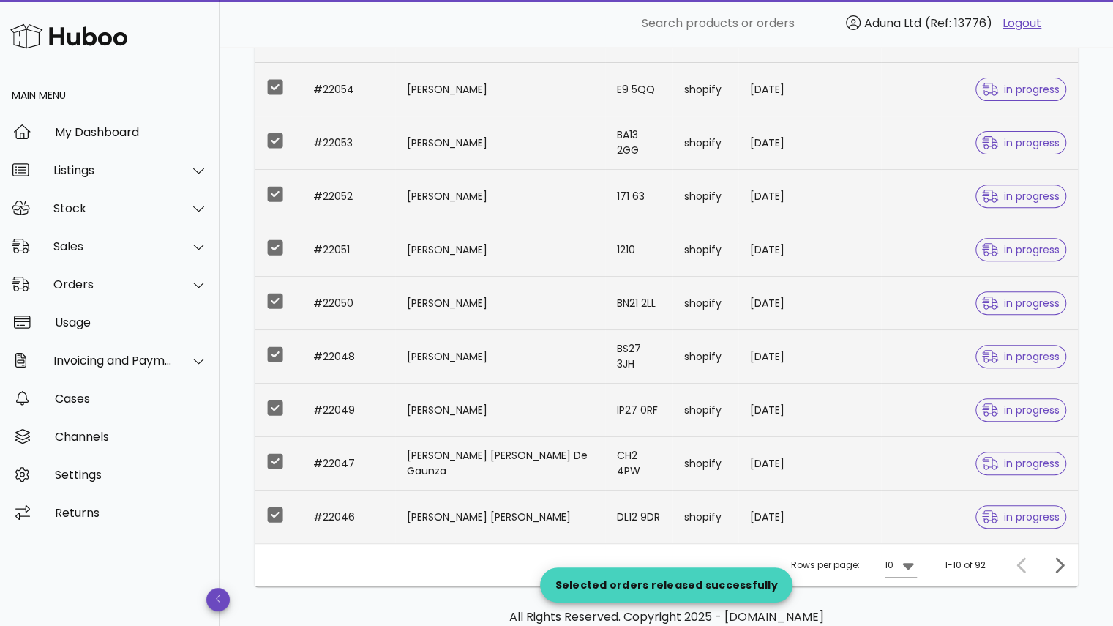
scroll to position [334, 0]
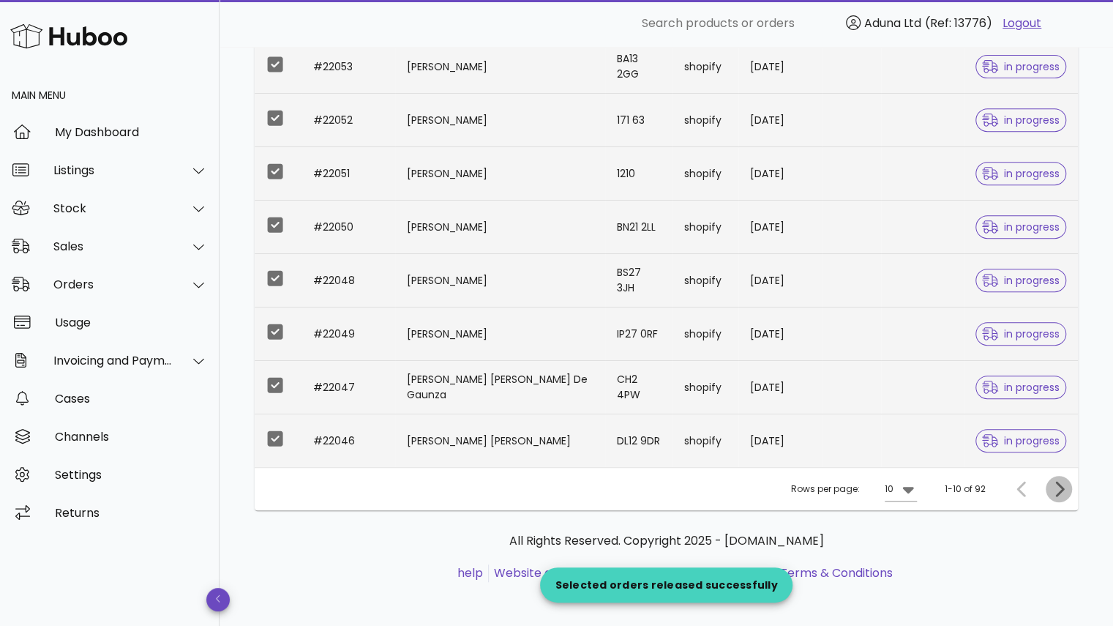
click at [1059, 484] on icon "Next page" at bounding box center [1059, 489] width 18 height 18
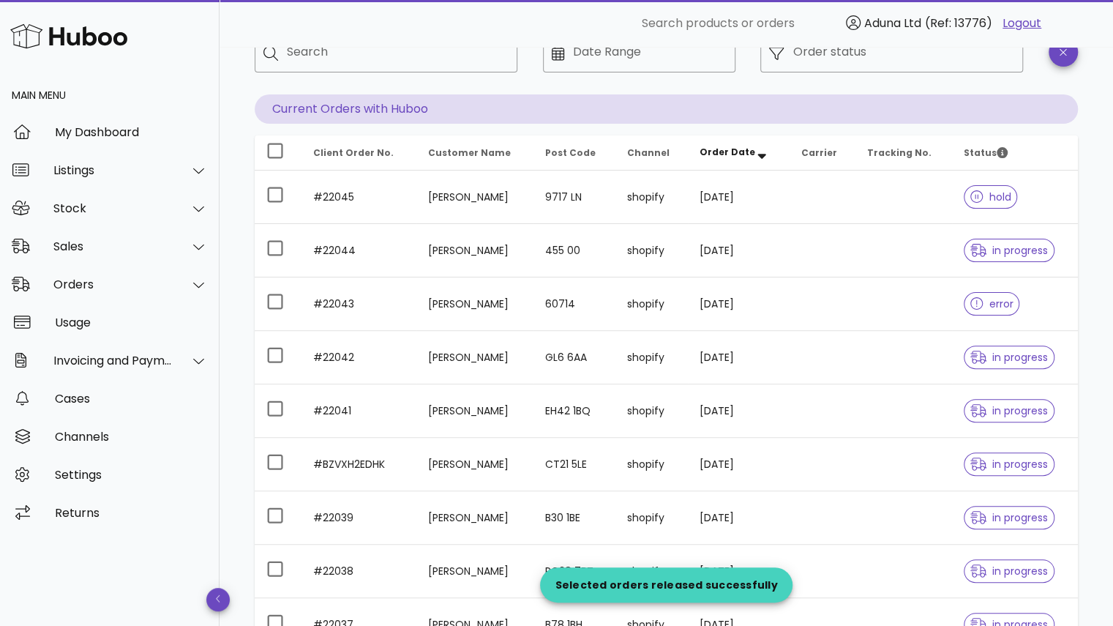
scroll to position [90, 0]
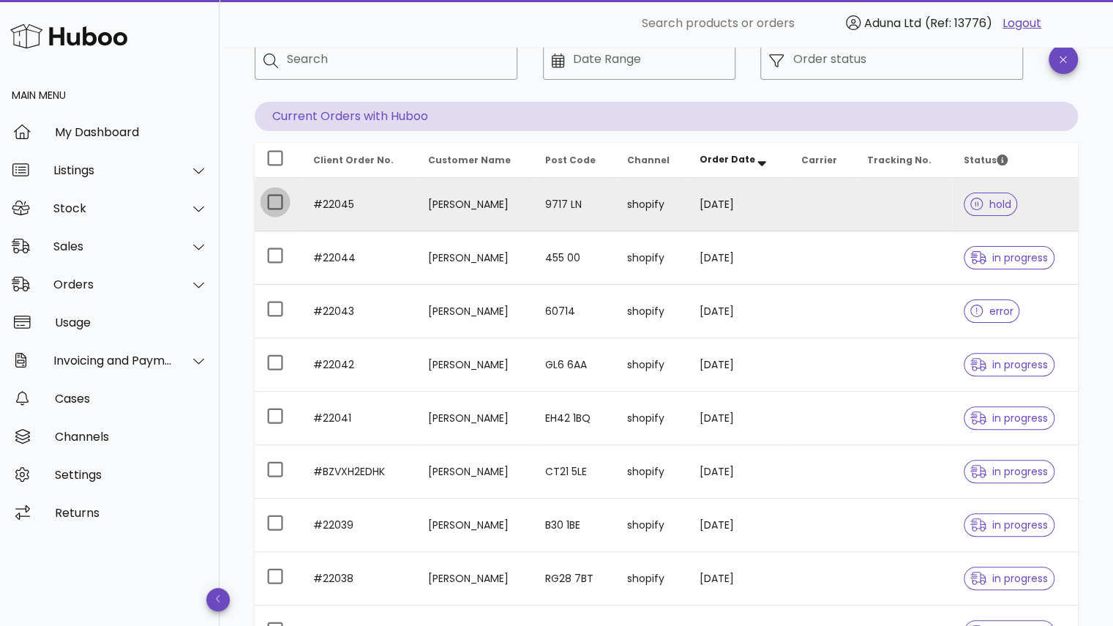
click at [278, 204] on div at bounding box center [275, 202] width 25 height 25
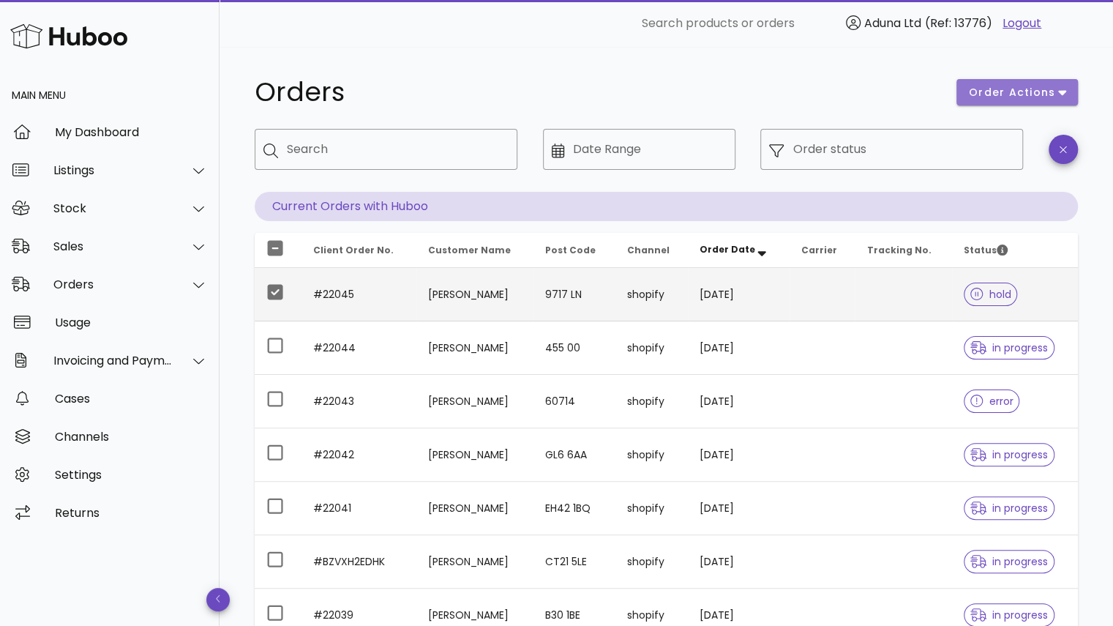
click at [1010, 79] on button "order actions" at bounding box center [1016, 92] width 121 height 26
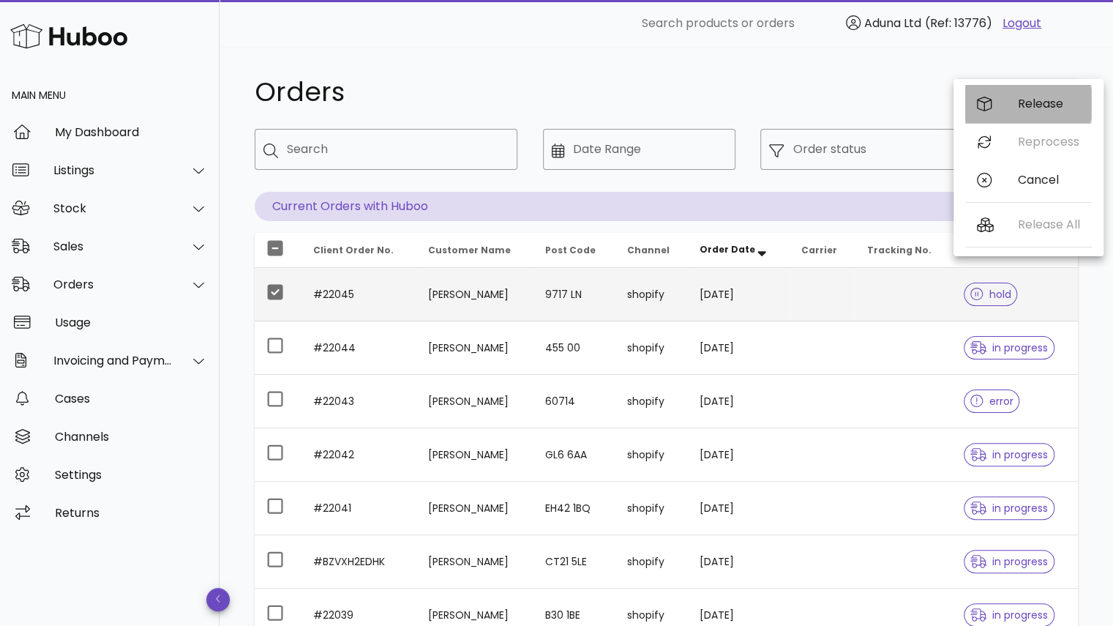
click at [1019, 118] on div "Release" at bounding box center [1028, 104] width 126 height 38
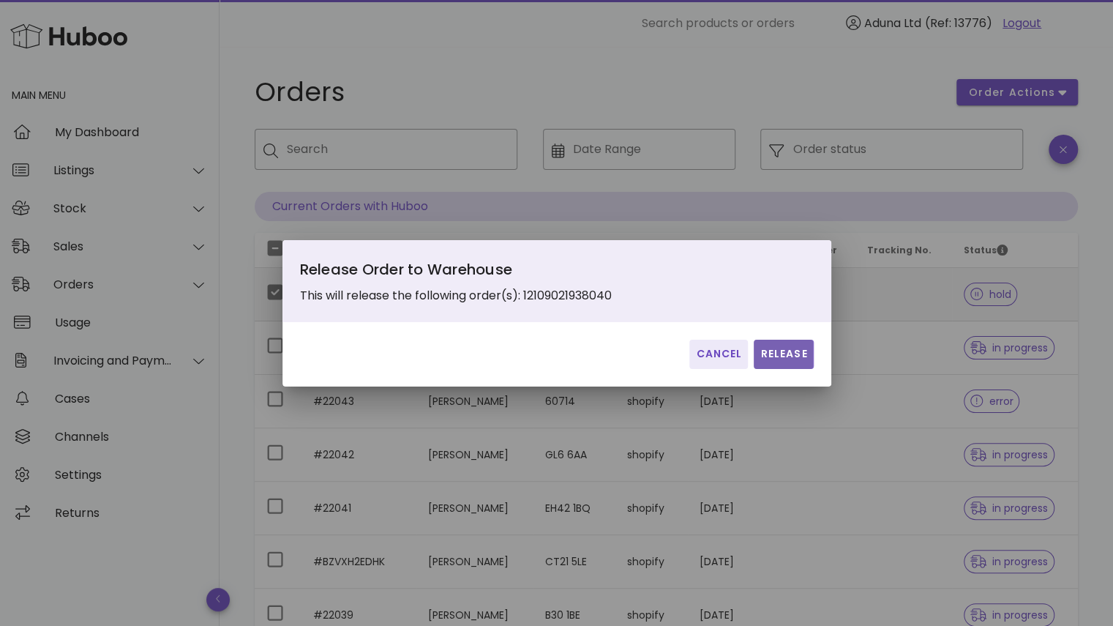
click at [784, 356] on span "Release" at bounding box center [783, 353] width 48 height 15
